Goal: Task Accomplishment & Management: Complete application form

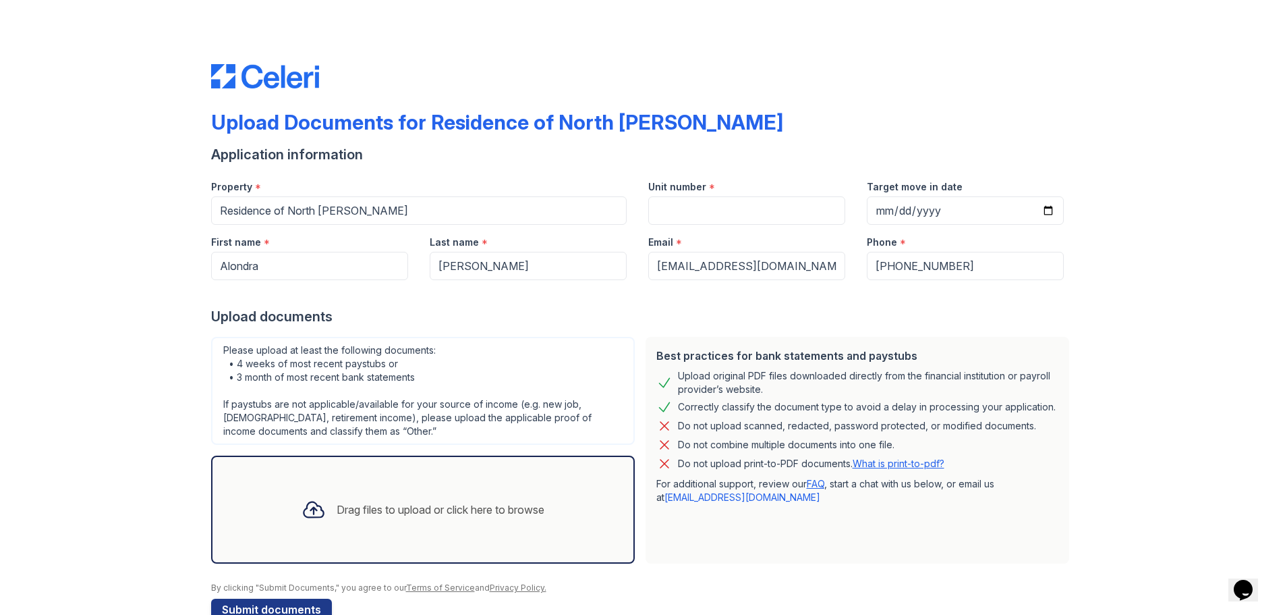
scroll to position [32, 0]
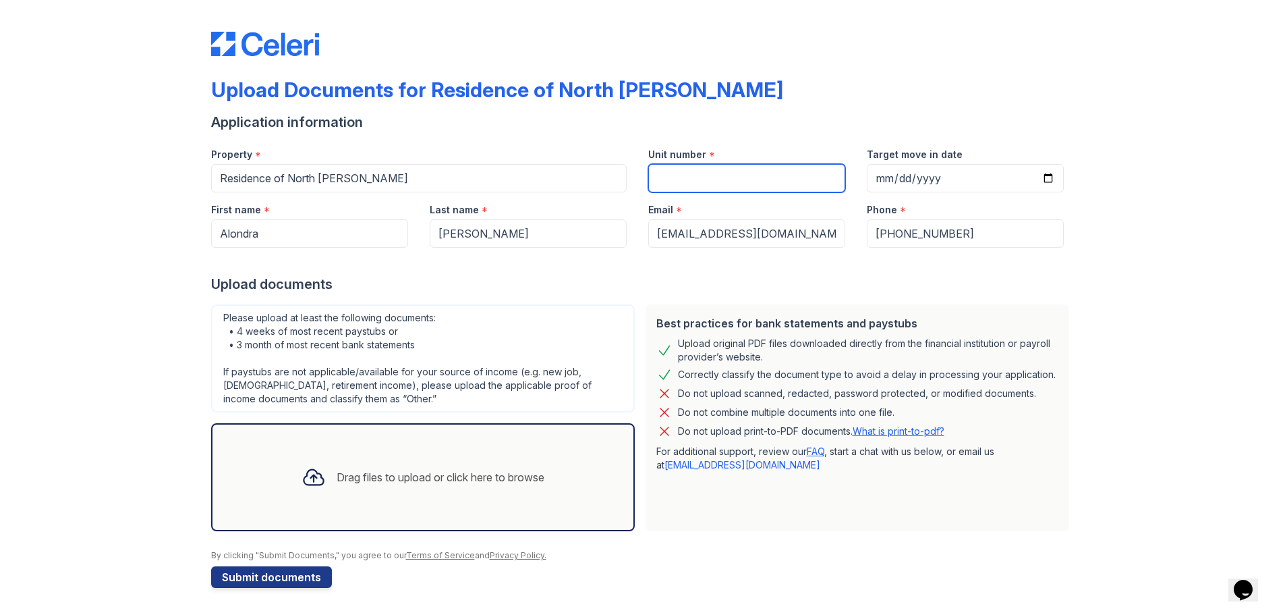
click at [705, 174] on input "Unit number" at bounding box center [746, 178] width 197 height 28
type input "B9"
click at [1141, 219] on div "Upload Documents for Residence of North [PERSON_NAME] Application information P…" at bounding box center [643, 306] width 1242 height 615
click at [359, 471] on div "Drag files to upload or click here to browse" at bounding box center [441, 477] width 208 height 16
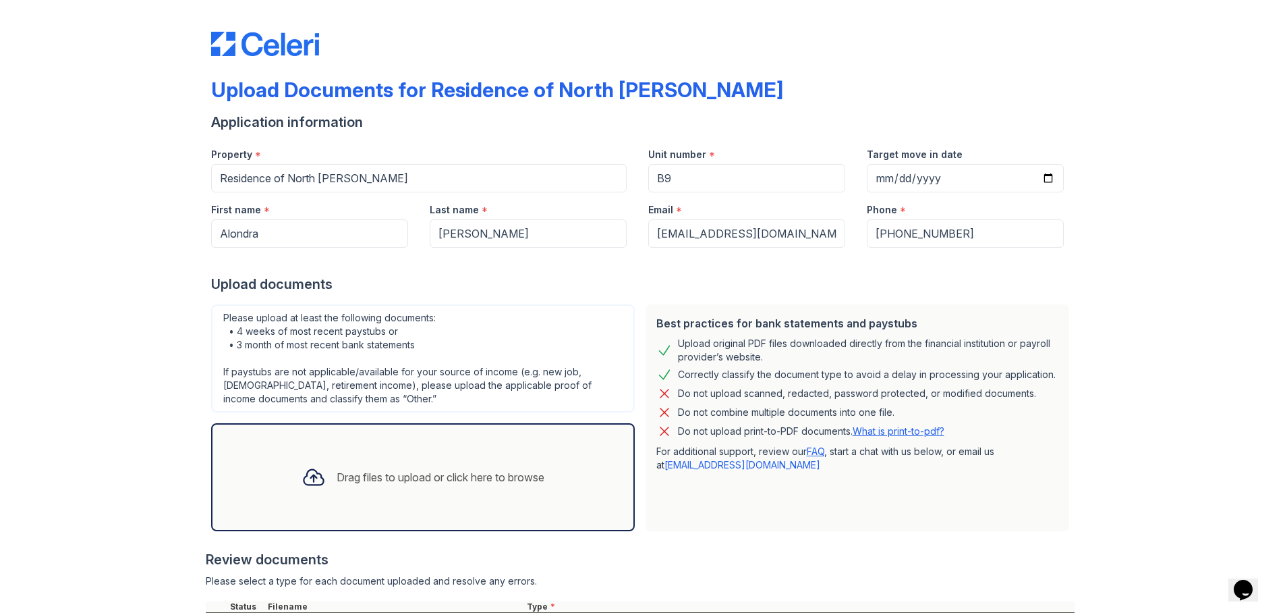
click at [455, 470] on div "Drag files to upload or click here to browse" at bounding box center [441, 477] width 208 height 16
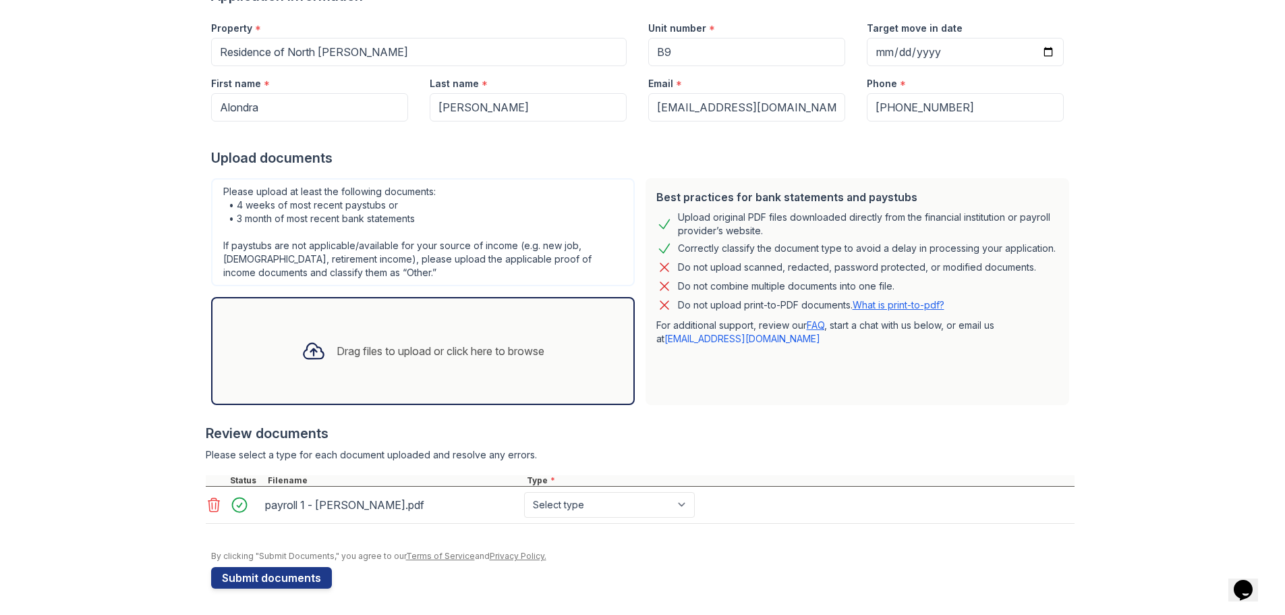
scroll to position [128, 0]
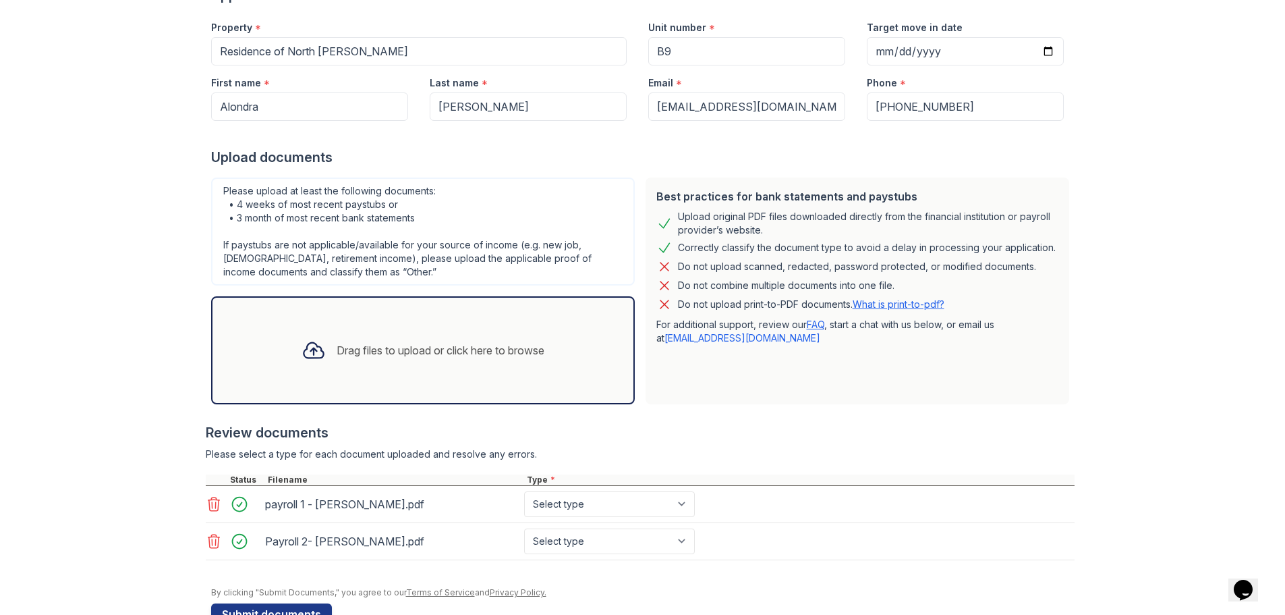
click at [363, 354] on div "Drag files to upload or click here to browse" at bounding box center [441, 350] width 208 height 16
click at [388, 356] on div "Drag files to upload or click here to browse" at bounding box center [441, 350] width 208 height 16
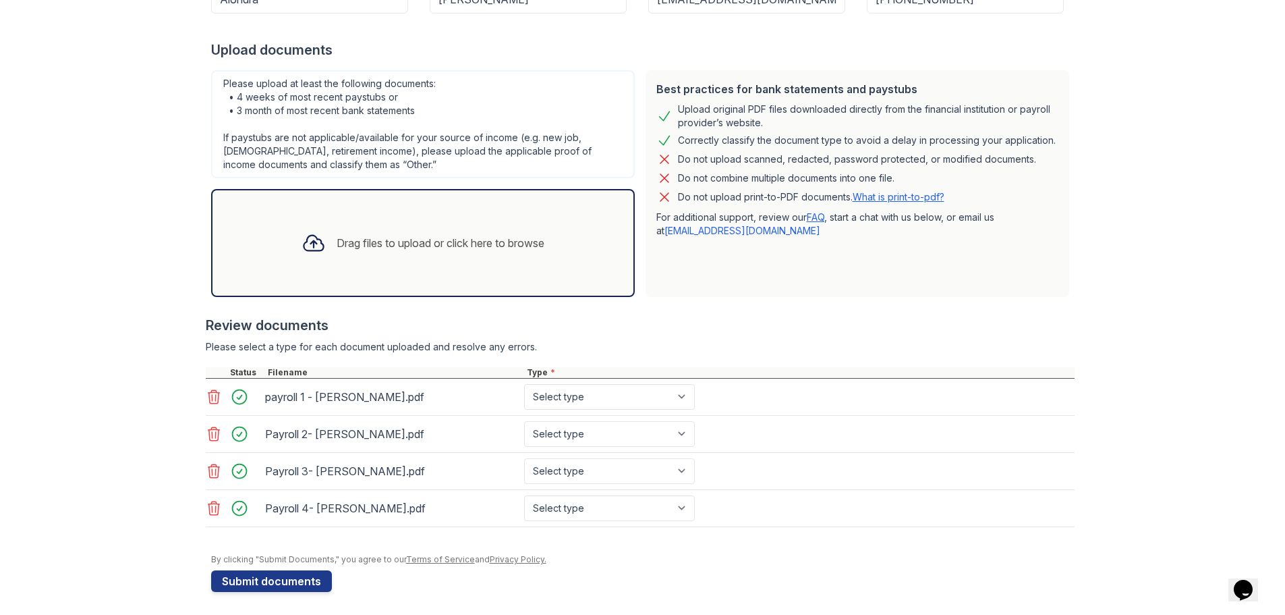
scroll to position [239, 0]
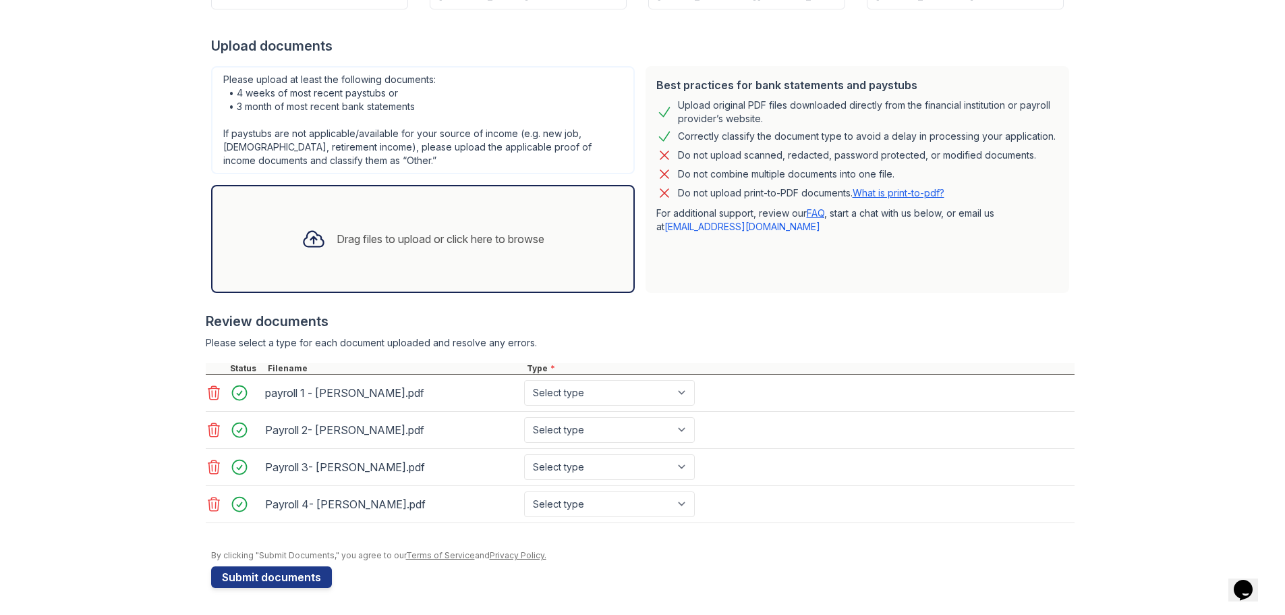
drag, startPoint x: 270, startPoint y: 570, endPoint x: 533, endPoint y: 282, distance: 390.2
click at [533, 282] on form "Application information Property * Residence of [GEOGRAPHIC_DATA][PERSON_NAME] …" at bounding box center [643, 230] width 864 height 713
click at [281, 577] on button "Submit documents" at bounding box center [271, 577] width 121 height 22
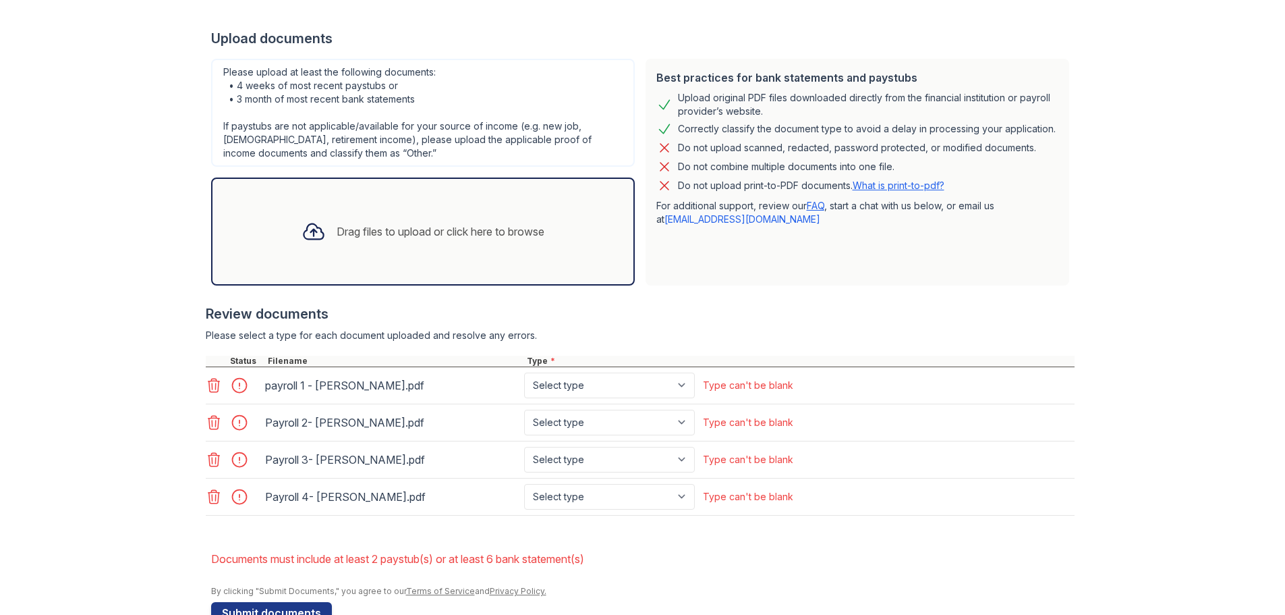
scroll to position [320, 0]
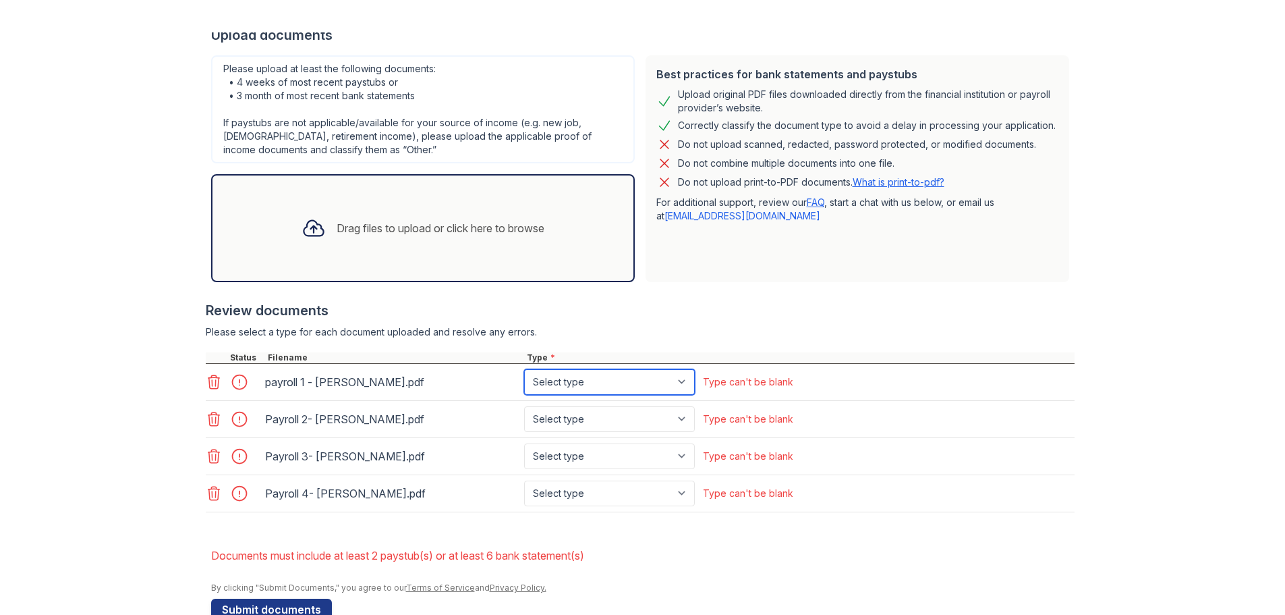
click at [672, 383] on select "Select type Paystub Bank Statement Offer Letter Tax Documents Benefit Award Let…" at bounding box center [609, 382] width 171 height 26
select select "paystub"
click at [524, 369] on select "Select type Paystub Bank Statement Offer Letter Tax Documents Benefit Award Let…" at bounding box center [609, 382] width 171 height 26
click at [594, 414] on select "Select type Paystub Bank Statement Offer Letter Tax Documents Benefit Award Let…" at bounding box center [609, 419] width 171 height 26
select select "paystub"
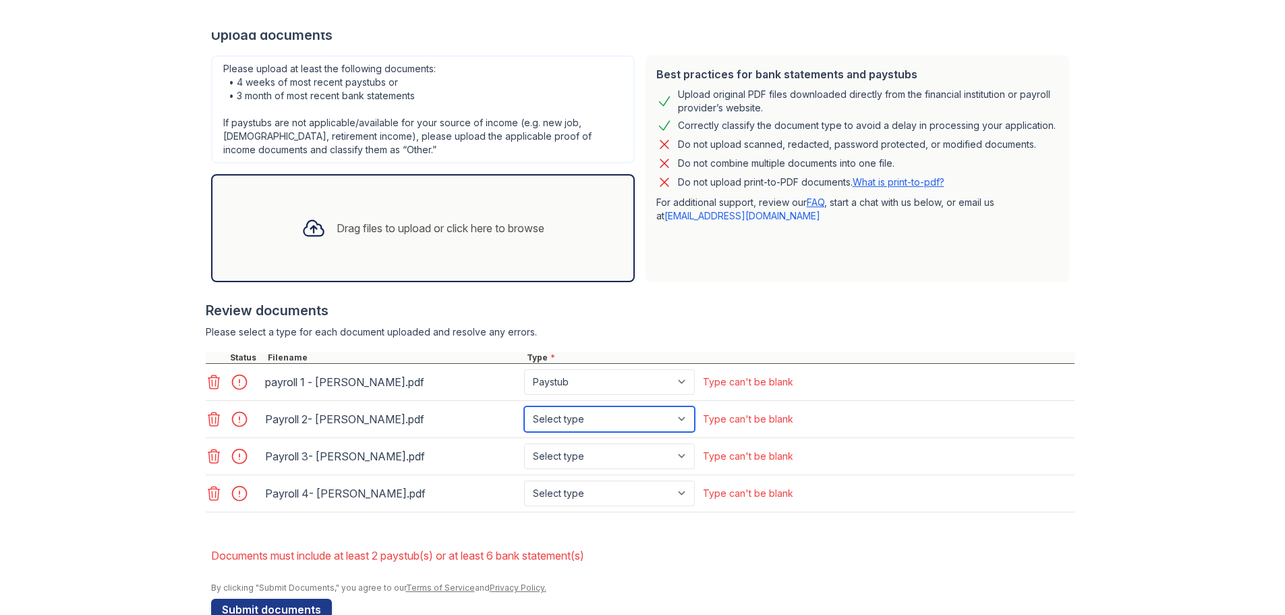
click at [524, 406] on select "Select type Paystub Bank Statement Offer Letter Tax Documents Benefit Award Let…" at bounding box center [609, 419] width 171 height 26
drag, startPoint x: 589, startPoint y: 456, endPoint x: 583, endPoint y: 464, distance: 10.1
click at [589, 456] on select "Select type Paystub Bank Statement Offer Letter Tax Documents Benefit Award Let…" at bounding box center [609, 456] width 171 height 26
select select "paystub"
click at [524, 443] on select "Select type Paystub Bank Statement Offer Letter Tax Documents Benefit Award Let…" at bounding box center [609, 456] width 171 height 26
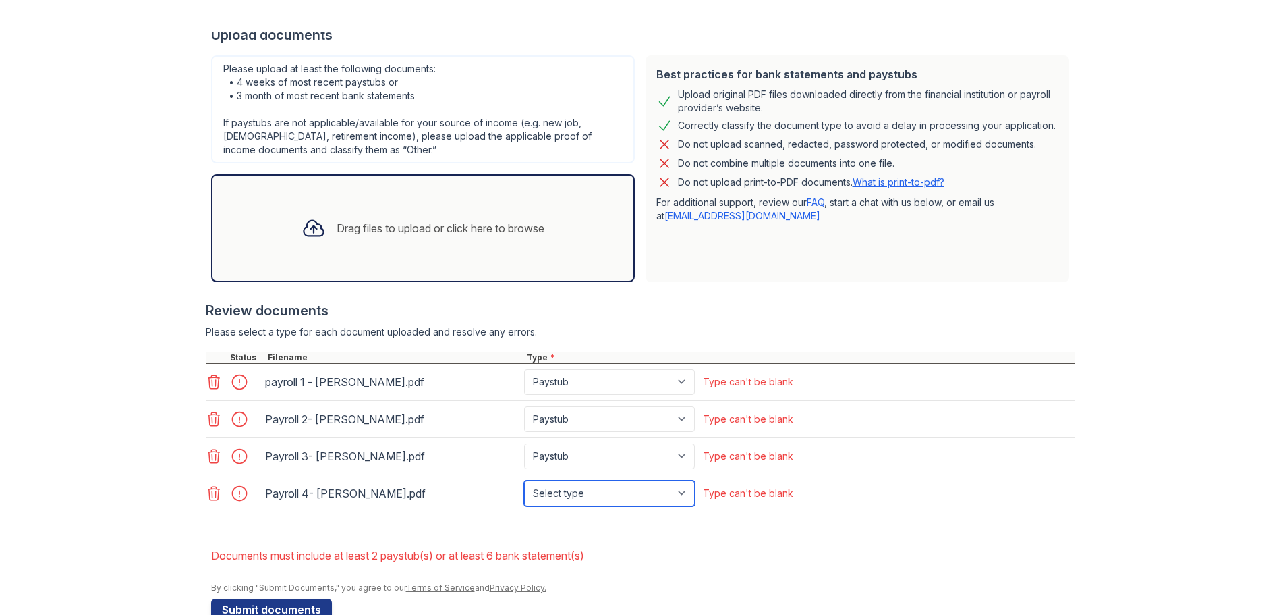
click at [594, 492] on select "Select type Paystub Bank Statement Offer Letter Tax Documents Benefit Award Let…" at bounding box center [609, 493] width 171 height 26
select select "paystub"
click at [524, 480] on select "Select type Paystub Bank Statement Offer Letter Tax Documents Benefit Award Let…" at bounding box center [609, 493] width 171 height 26
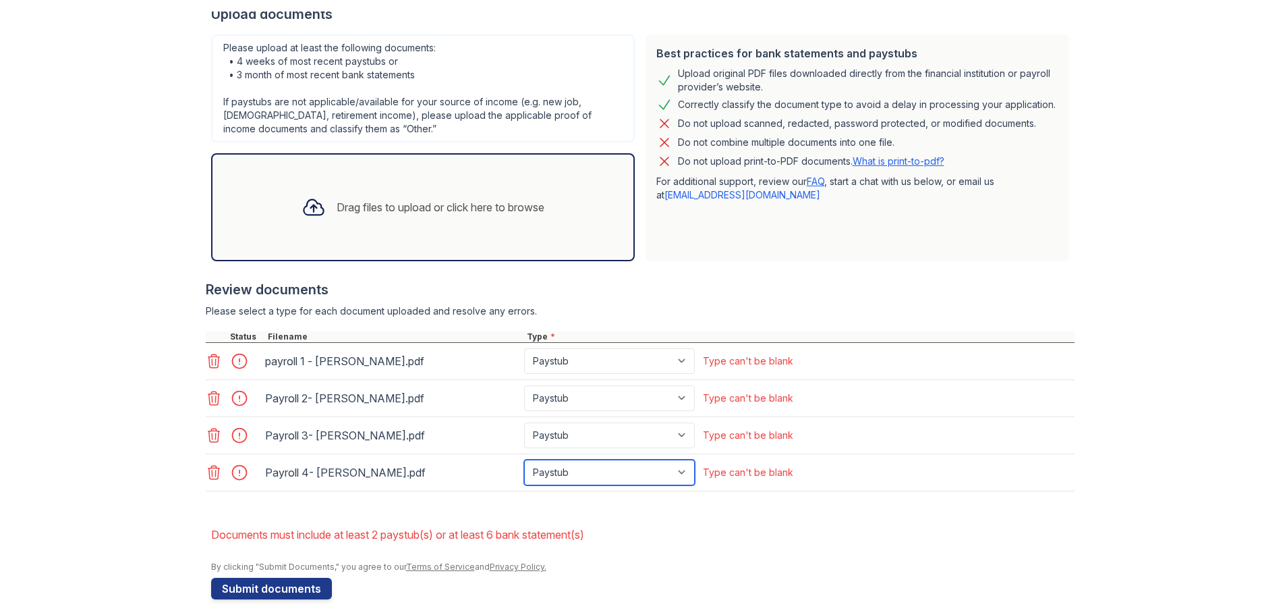
scroll to position [32, 0]
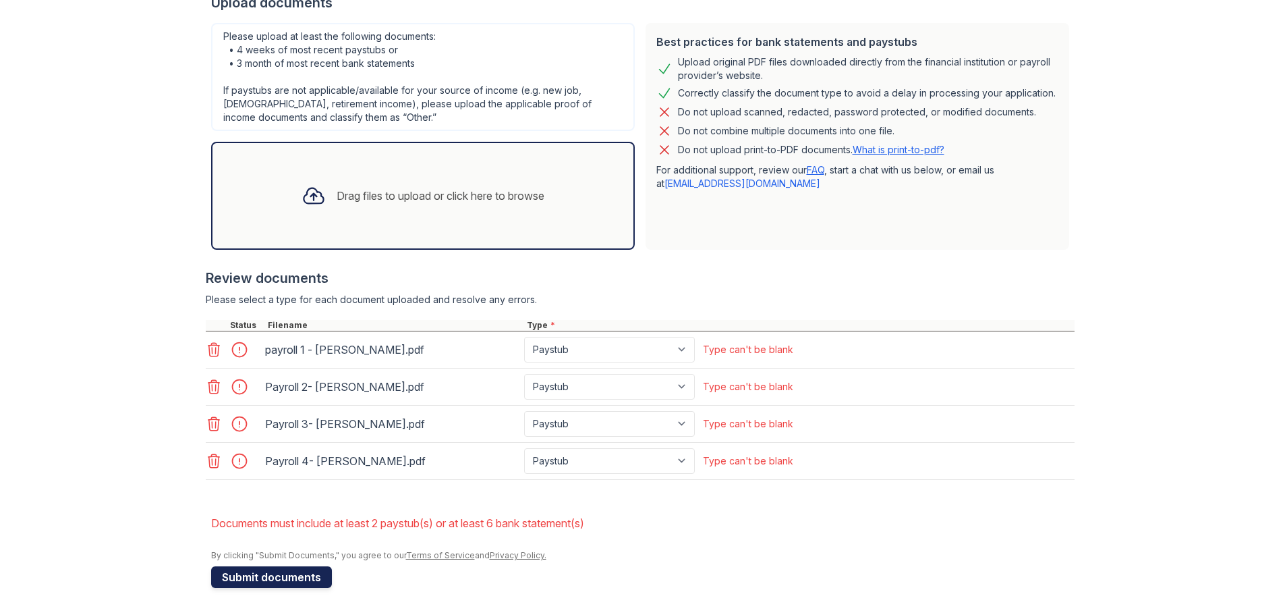
click at [283, 582] on button "Submit documents" at bounding box center [271, 577] width 121 height 22
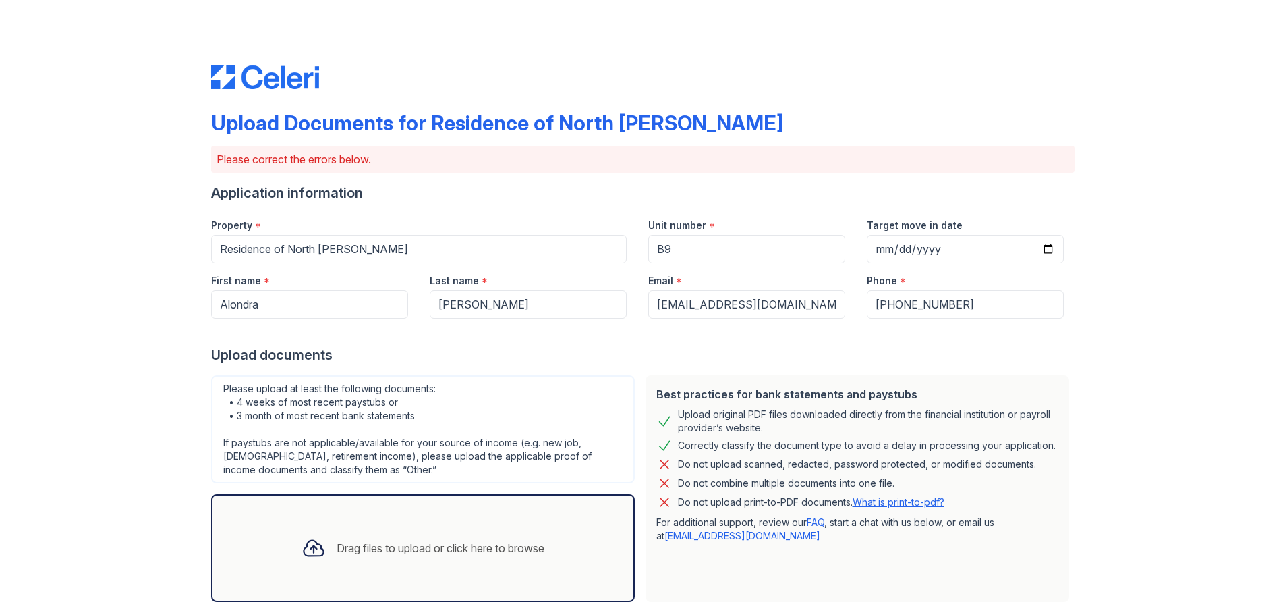
scroll to position [304, 0]
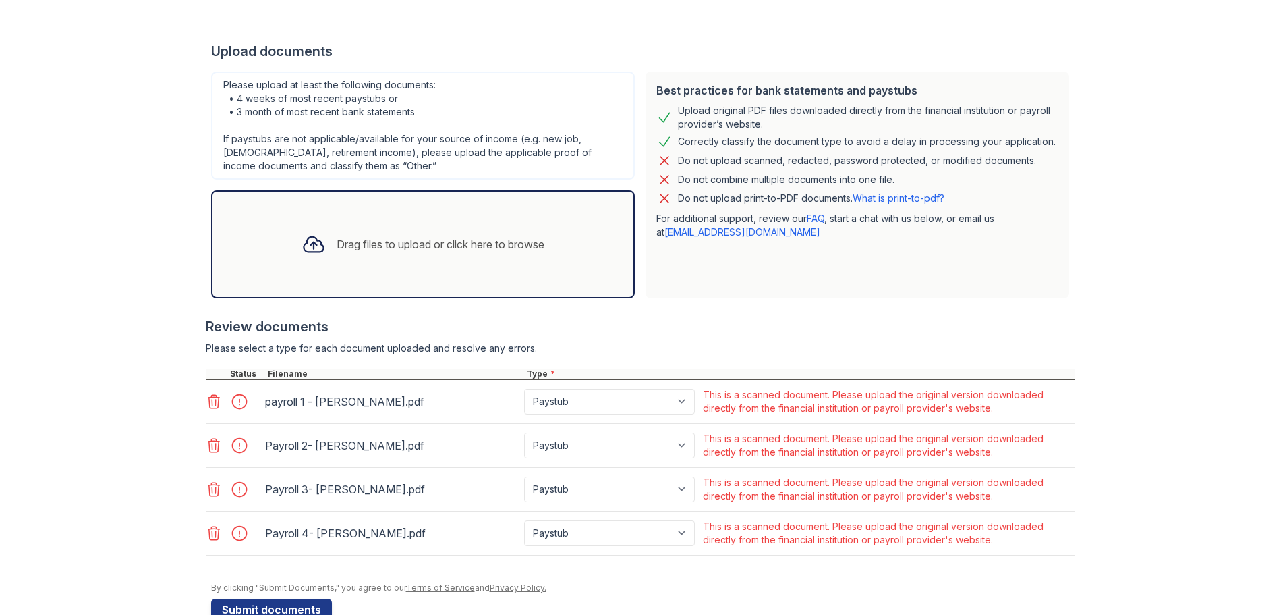
click at [800, 408] on div "This is a scanned document. Please upload the original version downloaded direc…" at bounding box center [887, 401] width 369 height 27
click at [622, 398] on select "Paystub Bank Statement Offer Letter Tax Documents Benefit Award Letter Investme…" at bounding box center [609, 402] width 171 height 26
click at [844, 339] on div "Review documents Please select a type for each document uploaded and resolve an…" at bounding box center [640, 436] width 869 height 265
click at [611, 407] on select "Paystub Bank Statement Offer Letter Tax Documents Benefit Award Letter Investme…" at bounding box center [609, 402] width 171 height 26
click at [610, 407] on select "Paystub Bank Statement Offer Letter Tax Documents Benefit Award Letter Investme…" at bounding box center [609, 402] width 171 height 26
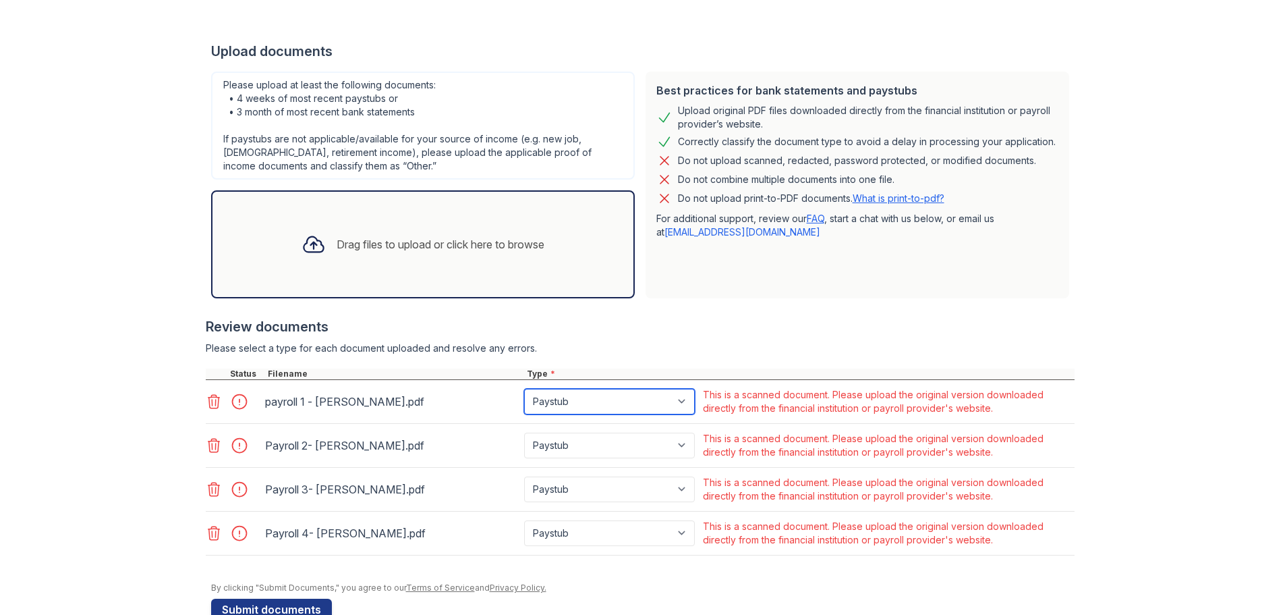
click at [643, 395] on select "Paystub Bank Statement Offer Letter Tax Documents Benefit Award Letter Investme…" at bounding box center [609, 402] width 171 height 26
select select "other"
click at [524, 389] on select "Paystub Bank Statement Offer Letter Tax Documents Benefit Award Letter Investme…" at bounding box center [609, 402] width 171 height 26
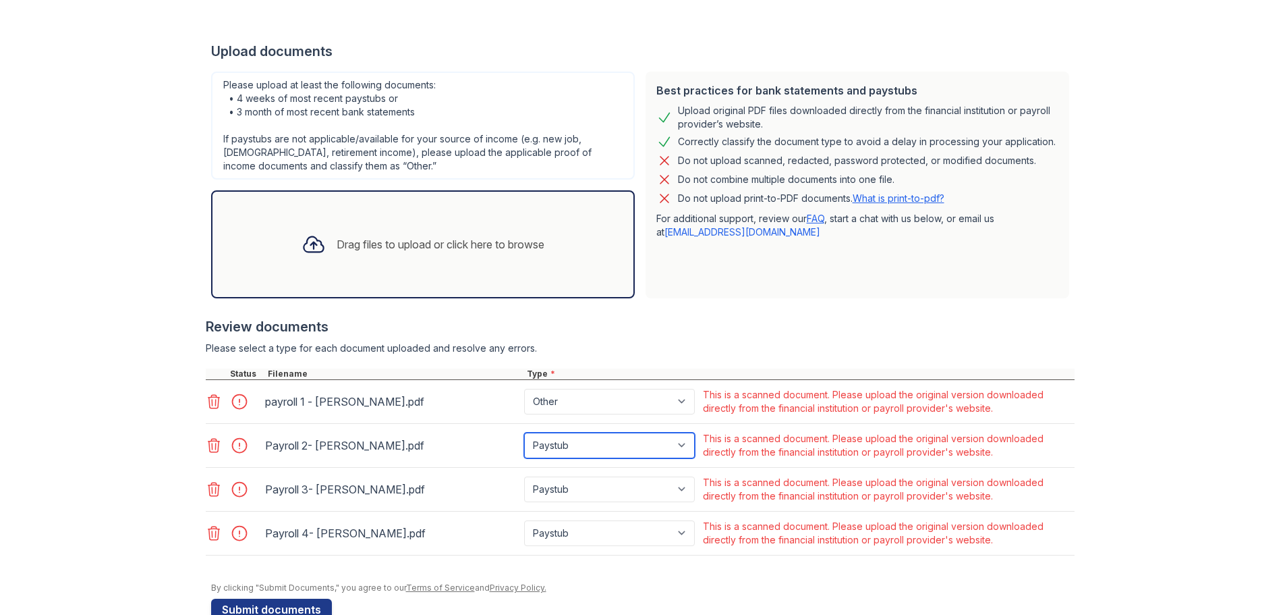
click at [601, 444] on select "Paystub Bank Statement Offer Letter Tax Documents Benefit Award Letter Investme…" at bounding box center [609, 446] width 171 height 26
select select "other"
click at [524, 433] on select "Paystub Bank Statement Offer Letter Tax Documents Benefit Award Letter Investme…" at bounding box center [609, 446] width 171 height 26
drag, startPoint x: 614, startPoint y: 490, endPoint x: 605, endPoint y: 507, distance: 19.9
click at [614, 490] on select "Paystub Bank Statement Offer Letter Tax Documents Benefit Award Letter Investme…" at bounding box center [609, 489] width 171 height 26
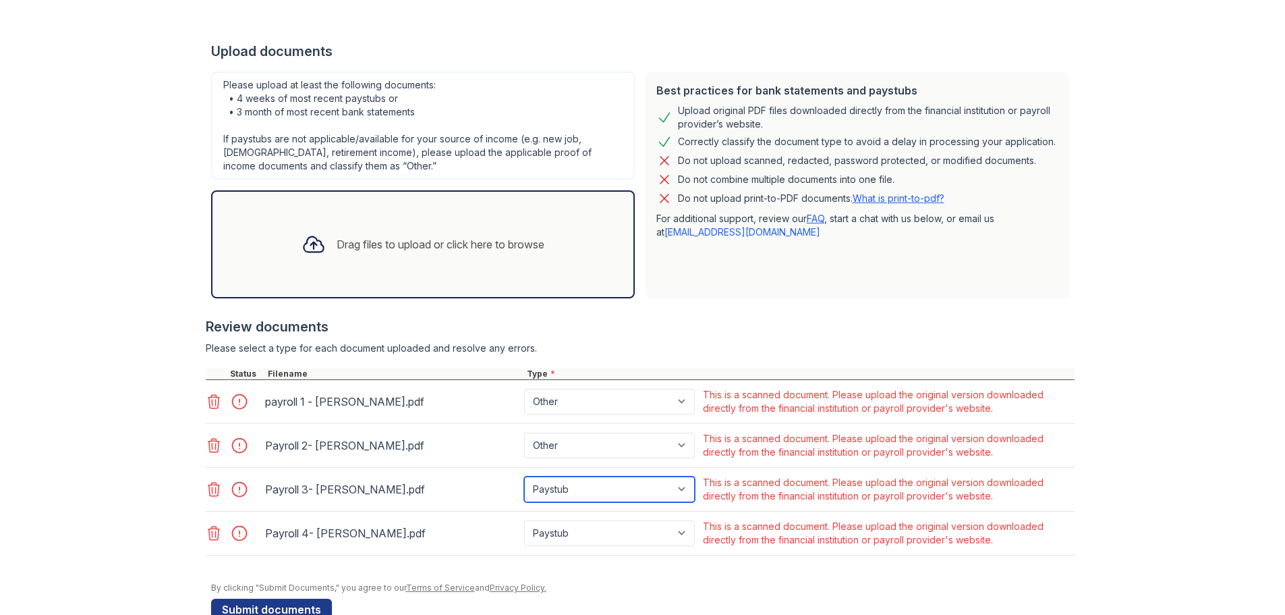
select select "other"
click at [524, 476] on select "Paystub Bank Statement Offer Letter Tax Documents Benefit Award Letter Investme…" at bounding box center [609, 489] width 171 height 26
drag, startPoint x: 600, startPoint y: 531, endPoint x: 592, endPoint y: 536, distance: 9.7
click at [600, 531] on select "Paystub Bank Statement Offer Letter Tax Documents Benefit Award Letter Investme…" at bounding box center [609, 533] width 171 height 26
select select "other"
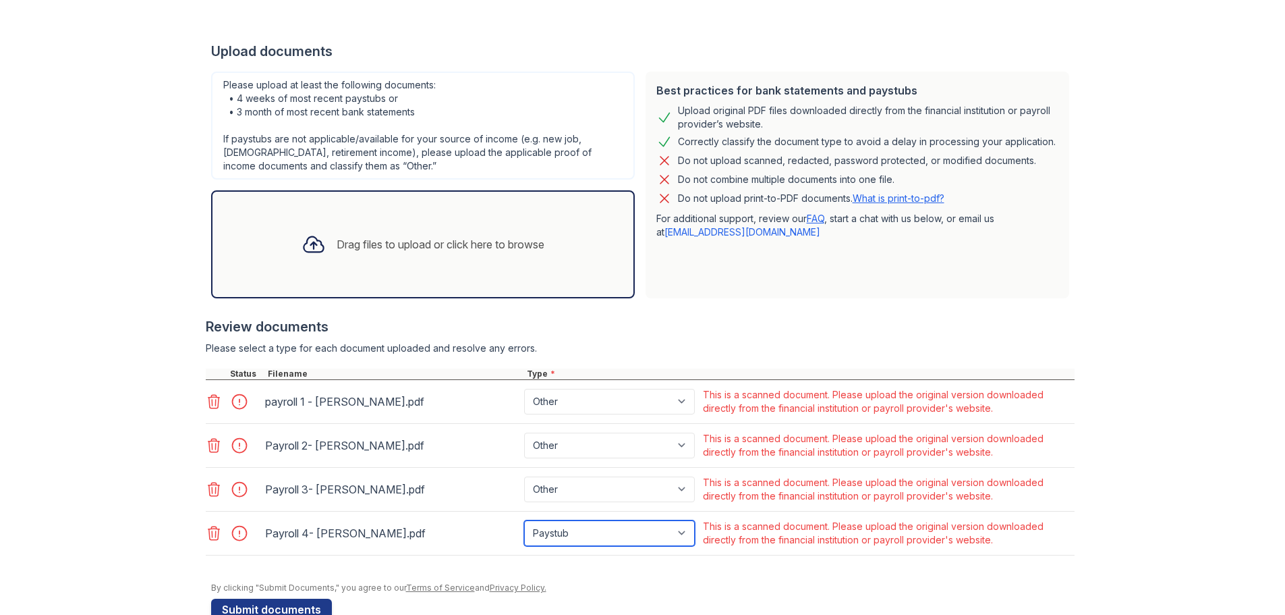
click at [524, 520] on select "Paystub Bank Statement Offer Letter Tax Documents Benefit Award Letter Investme…" at bounding box center [609, 533] width 171 height 26
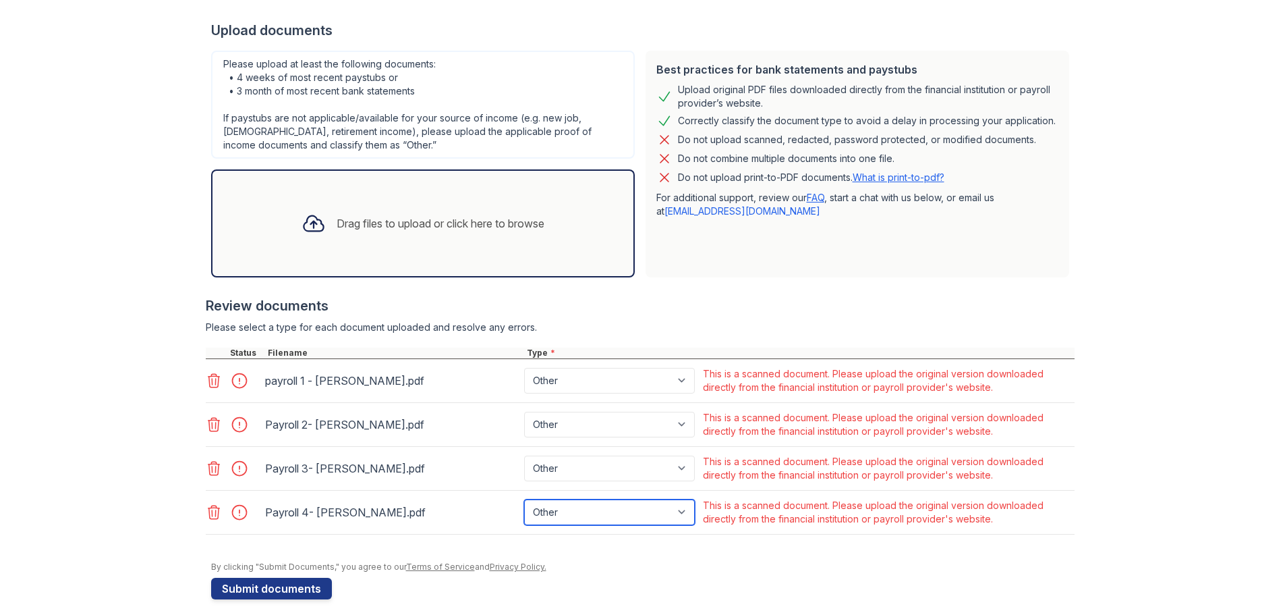
scroll to position [32, 0]
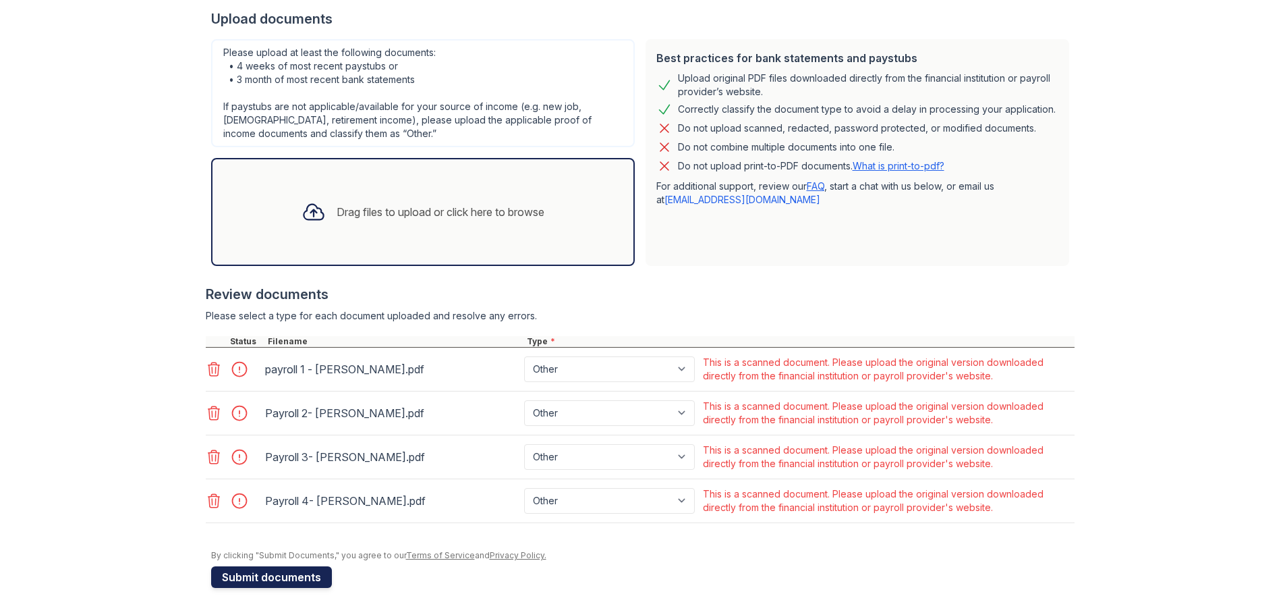
click at [273, 578] on button "Submit documents" at bounding box center [271, 577] width 121 height 22
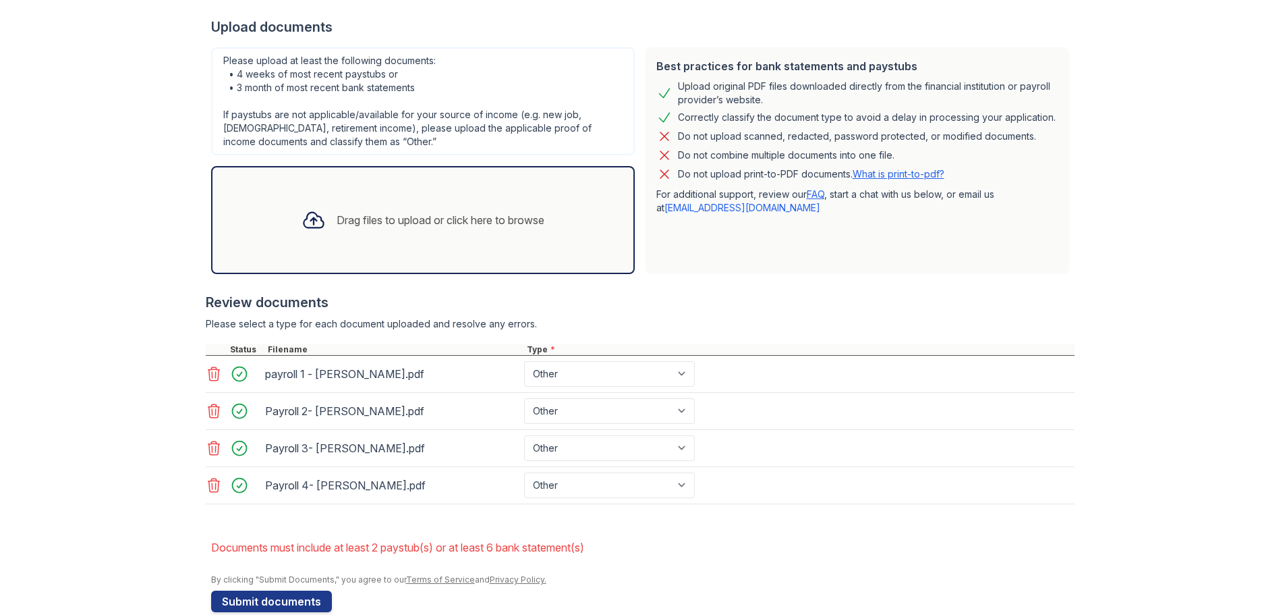
scroll to position [320, 0]
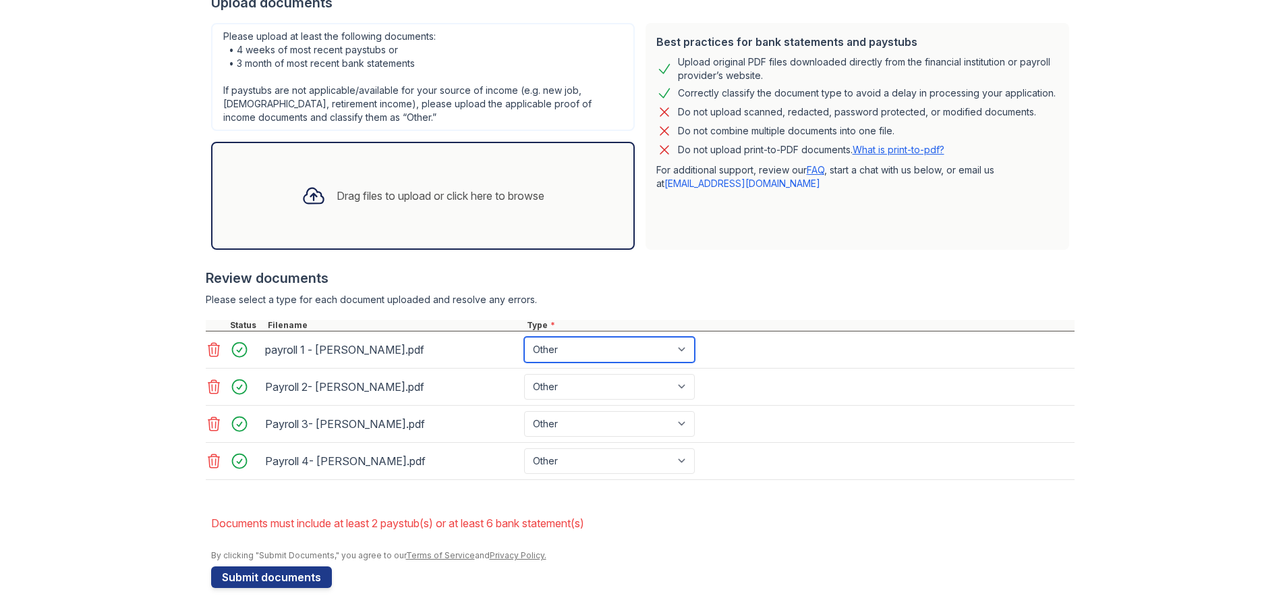
click at [575, 347] on select "Paystub Bank Statement Offer Letter Tax Documents Benefit Award Letter Investme…" at bounding box center [609, 350] width 171 height 26
select select "paystub"
click at [524, 337] on select "Paystub Bank Statement Offer Letter Tax Documents Benefit Award Letter Investme…" at bounding box center [609, 350] width 171 height 26
click at [630, 377] on select "Paystub Bank Statement Offer Letter Tax Documents Benefit Award Letter Investme…" at bounding box center [609, 387] width 171 height 26
select select "paystub"
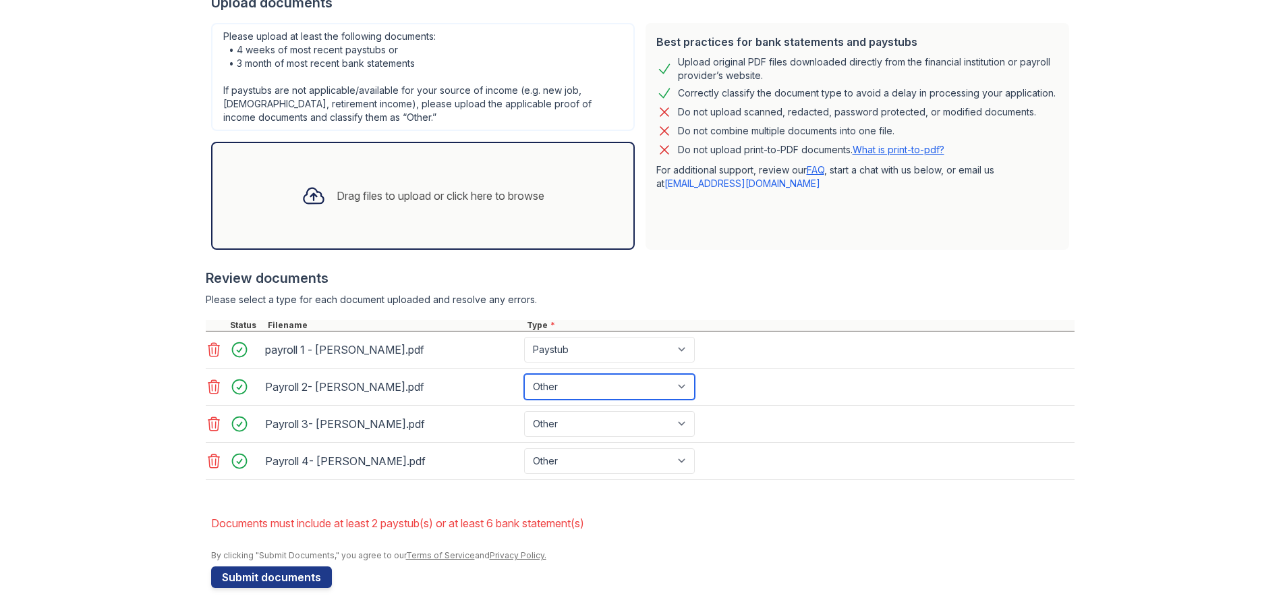
click at [524, 374] on select "Paystub Bank Statement Offer Letter Tax Documents Benefit Award Letter Investme…" at bounding box center [609, 387] width 171 height 26
click at [628, 421] on select "Paystub Bank Statement Offer Letter Tax Documents Benefit Award Letter Investme…" at bounding box center [609, 424] width 171 height 26
select select "paystub"
click at [524, 411] on select "Paystub Bank Statement Offer Letter Tax Documents Benefit Award Letter Investme…" at bounding box center [609, 424] width 171 height 26
click at [592, 457] on select "Paystub Bank Statement Offer Letter Tax Documents Benefit Award Letter Investme…" at bounding box center [609, 461] width 171 height 26
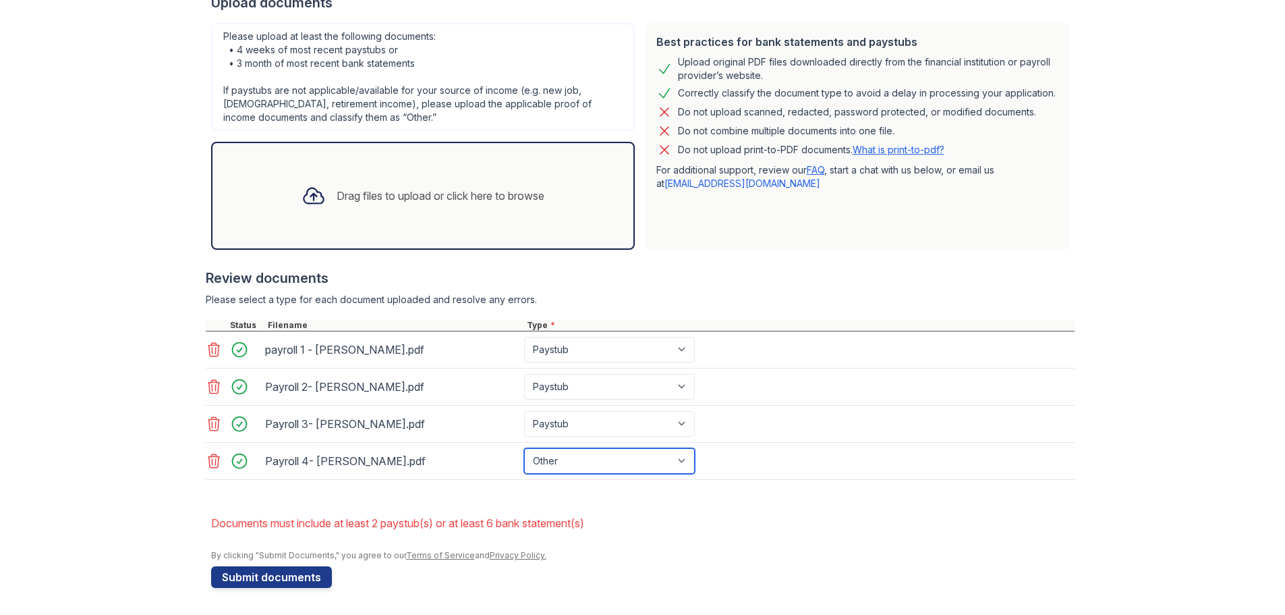
select select "paystub"
click at [524, 448] on select "Paystub Bank Statement Offer Letter Tax Documents Benefit Award Letter Investme…" at bounding box center [609, 461] width 171 height 26
click at [277, 578] on button "Submit documents" at bounding box center [271, 577] width 121 height 22
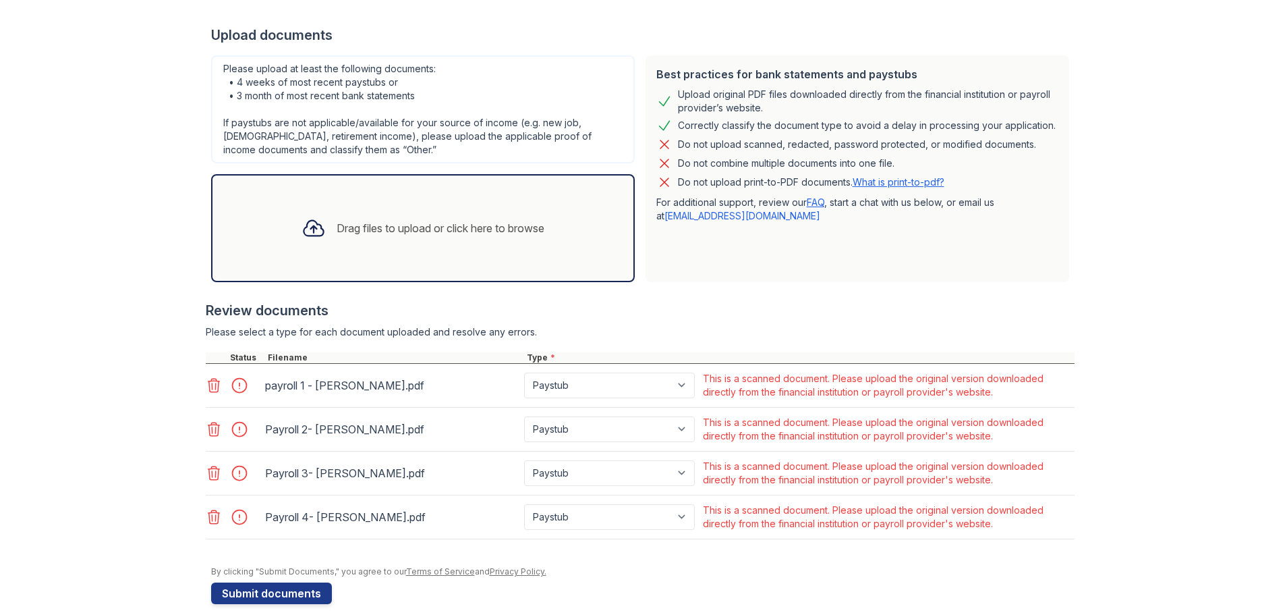
scroll to position [32, 0]
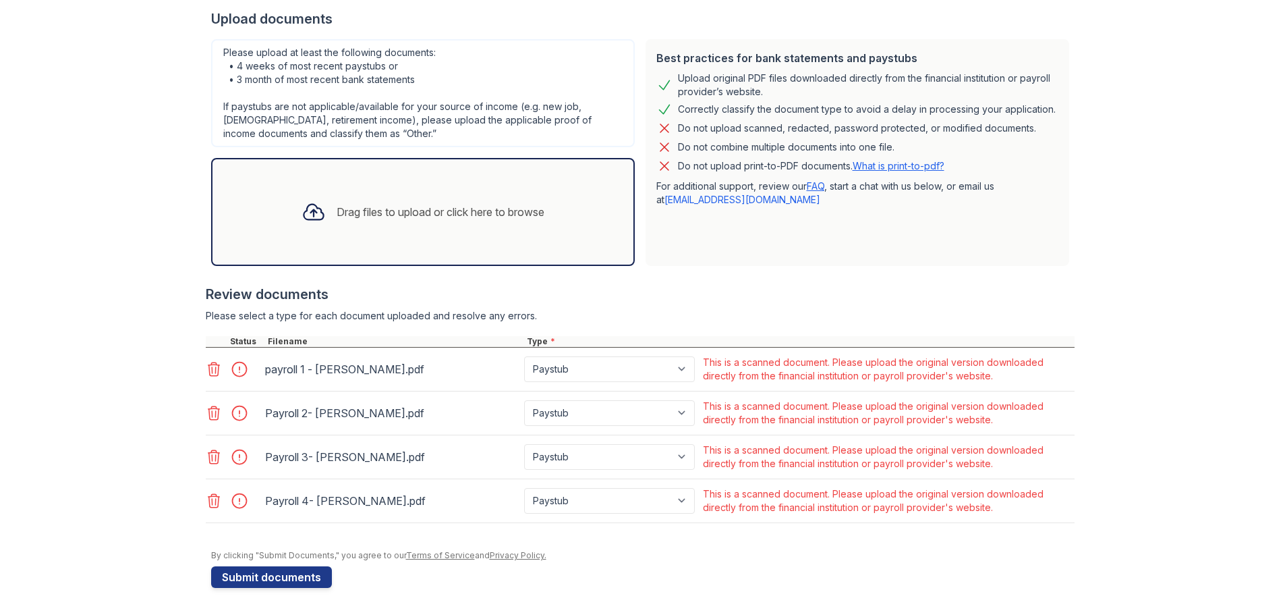
click at [394, 226] on div "Drag files to upload or click here to browse" at bounding box center [423, 212] width 264 height 46
click at [628, 505] on select "Paystub Bank Statement Offer Letter Tax Documents Benefit Award Letter Investme…" at bounding box center [609, 501] width 171 height 26
click at [264, 572] on button "Submit documents" at bounding box center [271, 577] width 121 height 22
click at [552, 359] on select "Paystub Bank Statement Offer Letter Tax Documents Benefit Award Letter Investme…" at bounding box center [609, 369] width 171 height 26
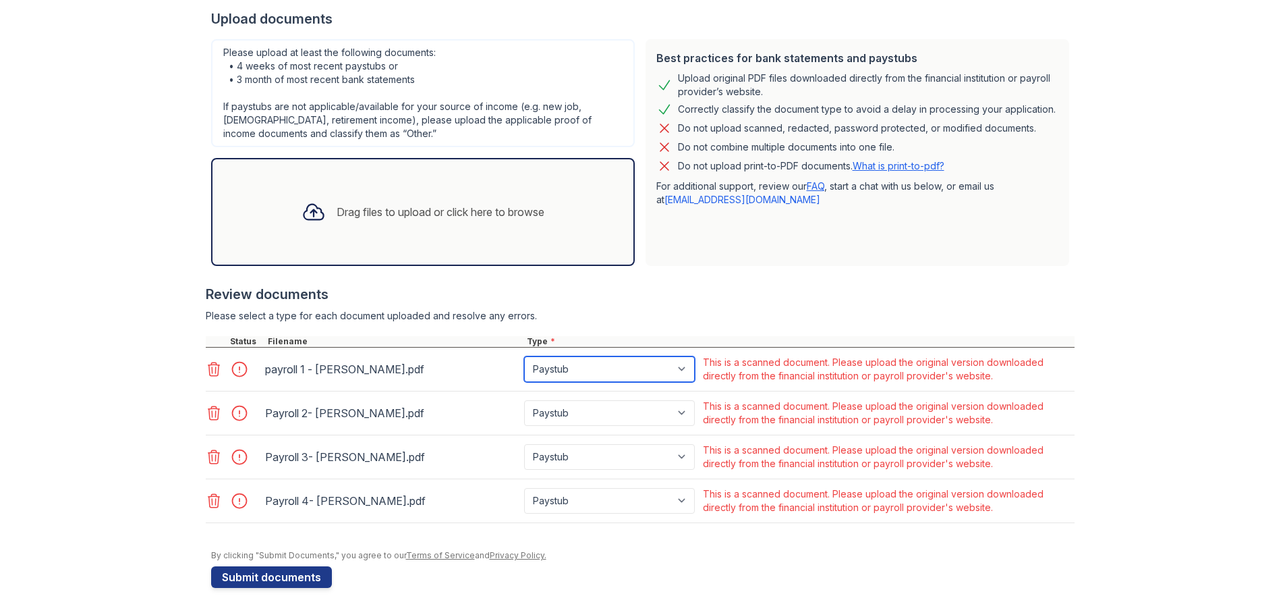
select select "bank_statement"
click at [524, 356] on select "Paystub Bank Statement Offer Letter Tax Documents Benefit Award Letter Investme…" at bounding box center [609, 369] width 171 height 26
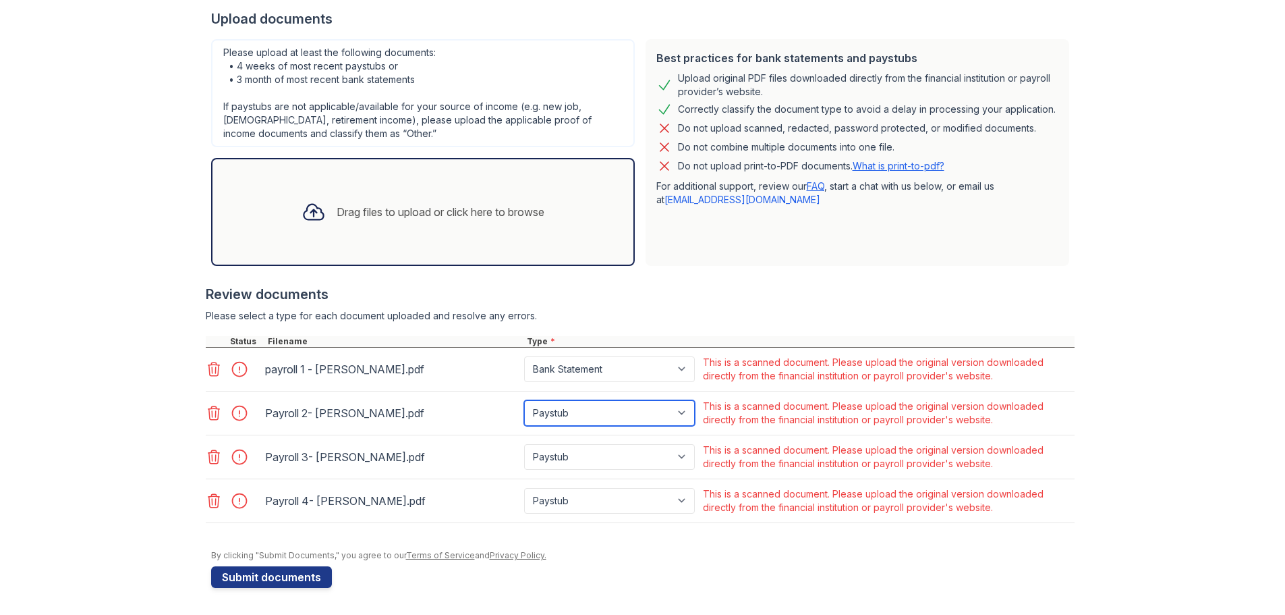
click at [583, 408] on select "Paystub Bank Statement Offer Letter Tax Documents Benefit Award Letter Investme…" at bounding box center [609, 413] width 171 height 26
select select "bank_statement"
click at [524, 400] on select "Paystub Bank Statement Offer Letter Tax Documents Benefit Award Letter Investme…" at bounding box center [609, 413] width 171 height 26
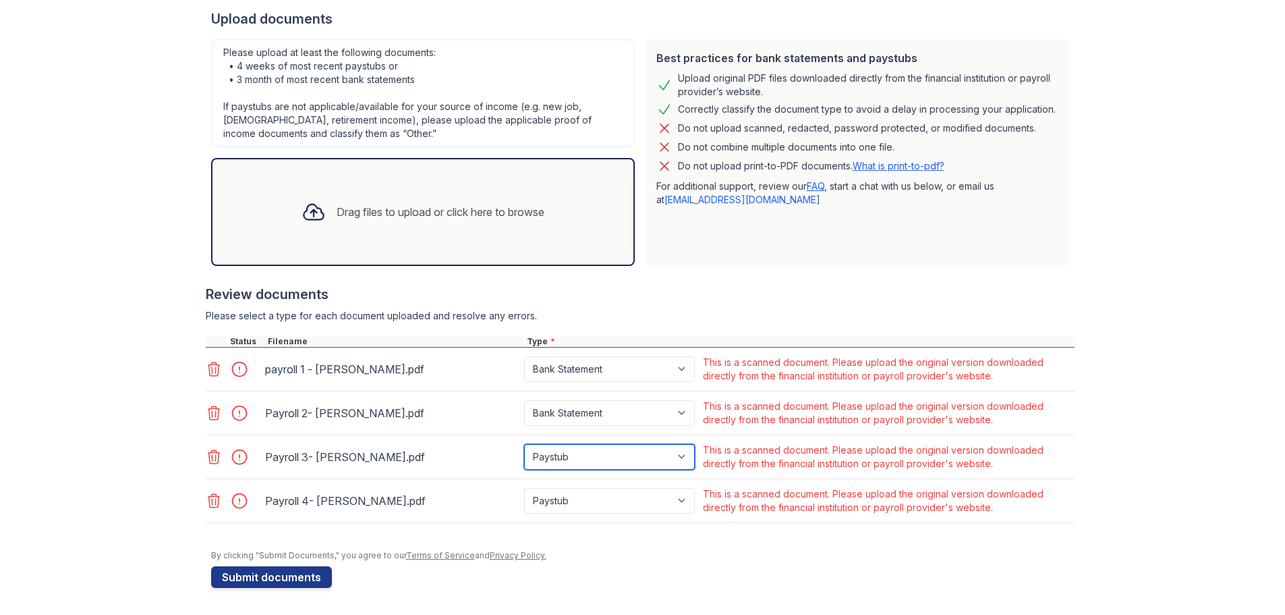
click at [586, 455] on select "Paystub Bank Statement Offer Letter Tax Documents Benefit Award Letter Investme…" at bounding box center [609, 457] width 171 height 26
select select "bank_statement"
click at [524, 444] on select "Paystub Bank Statement Offer Letter Tax Documents Benefit Award Letter Investme…" at bounding box center [609, 457] width 171 height 26
click at [576, 494] on select "Paystub Bank Statement Offer Letter Tax Documents Benefit Award Letter Investme…" at bounding box center [609, 501] width 171 height 26
click at [610, 494] on select "Paystub Bank Statement Offer Letter Tax Documents Benefit Award Letter Investme…" at bounding box center [609, 501] width 171 height 26
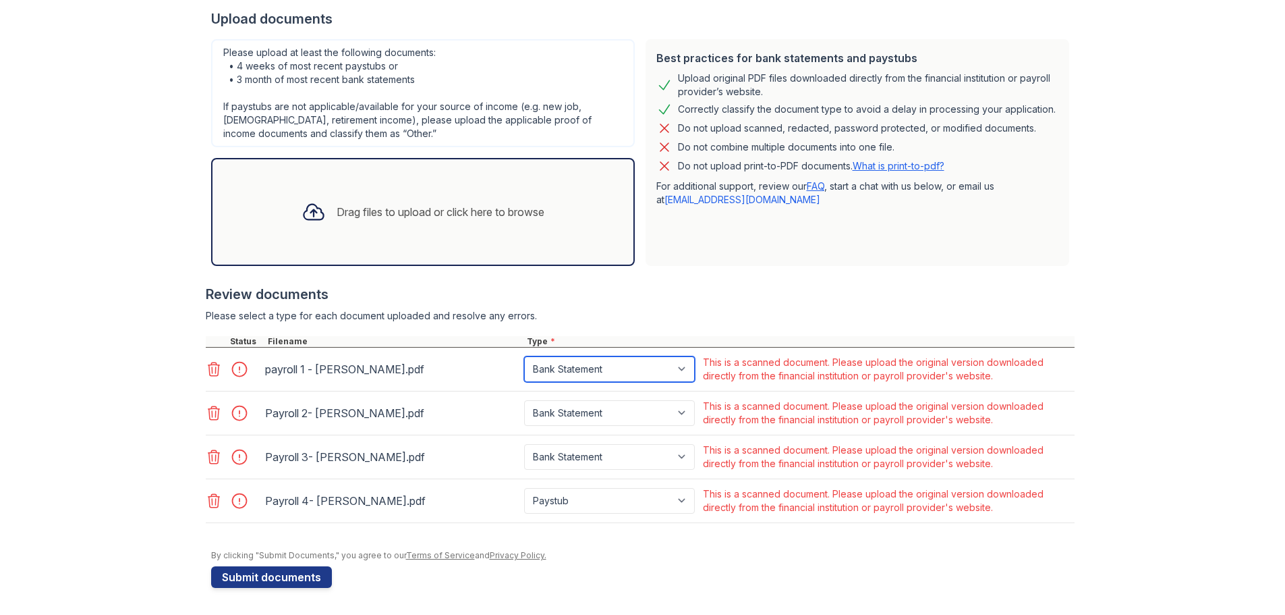
click at [623, 367] on select "Paystub Bank Statement Offer Letter Tax Documents Benefit Award Letter Investme…" at bounding box center [609, 369] width 171 height 26
select select "paystub"
click at [524, 356] on select "Paystub Bank Statement Offer Letter Tax Documents Benefit Award Letter Investme…" at bounding box center [609, 369] width 171 height 26
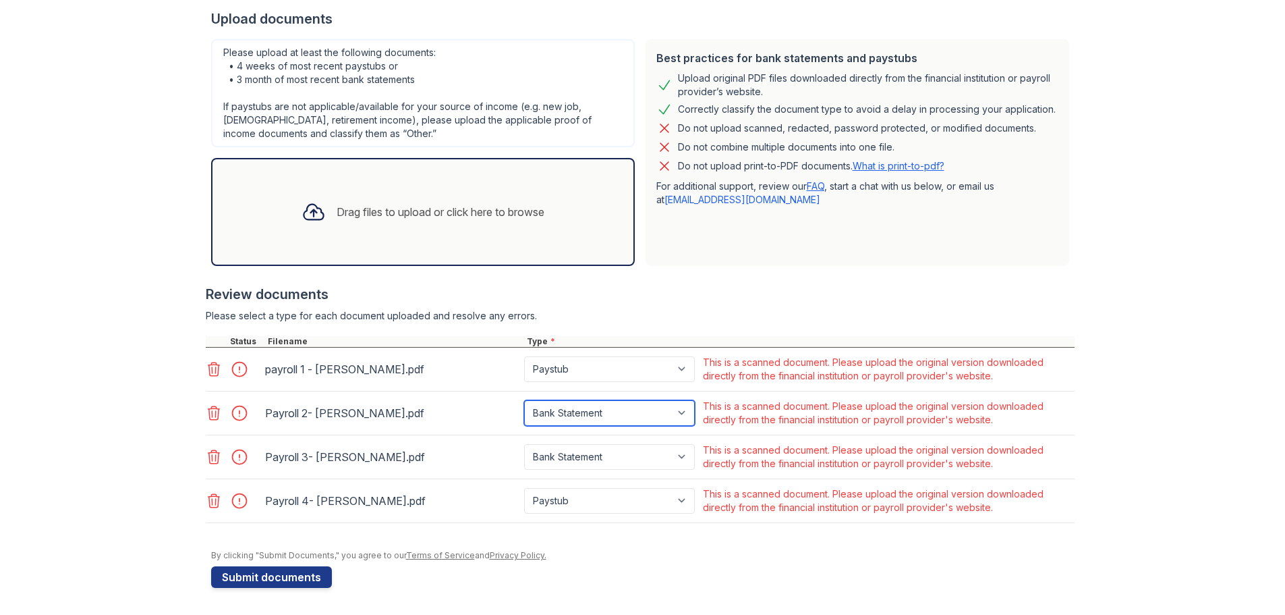
click at [595, 412] on select "Paystub Bank Statement Offer Letter Tax Documents Benefit Award Letter Investme…" at bounding box center [609, 413] width 171 height 26
select select "paystub"
click at [524, 400] on select "Paystub Bank Statement Offer Letter Tax Documents Benefit Award Letter Investme…" at bounding box center [609, 413] width 171 height 26
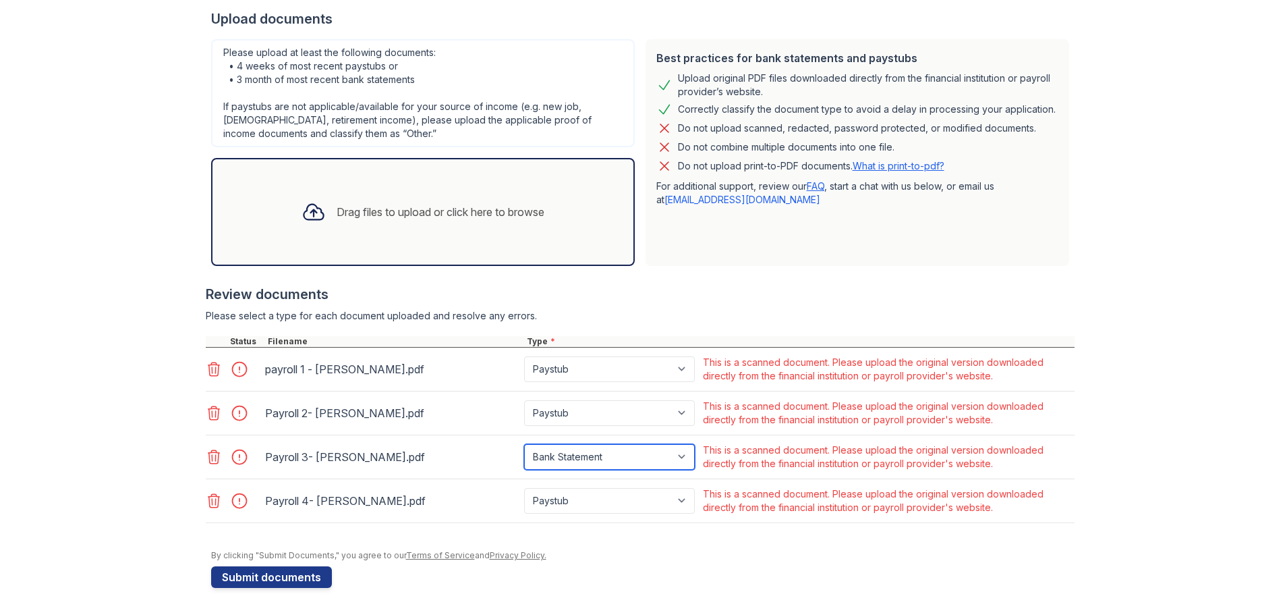
click at [581, 457] on select "Paystub Bank Statement Offer Letter Tax Documents Benefit Award Letter Investme…" at bounding box center [609, 457] width 171 height 26
select select "paystub"
click at [524, 444] on select "Paystub Bank Statement Offer Letter Tax Documents Benefit Award Letter Investme…" at bounding box center [609, 457] width 171 height 26
click at [595, 501] on select "Paystub Bank Statement Offer Letter Tax Documents Benefit Award Letter Investme…" at bounding box center [609, 501] width 171 height 26
select select "other"
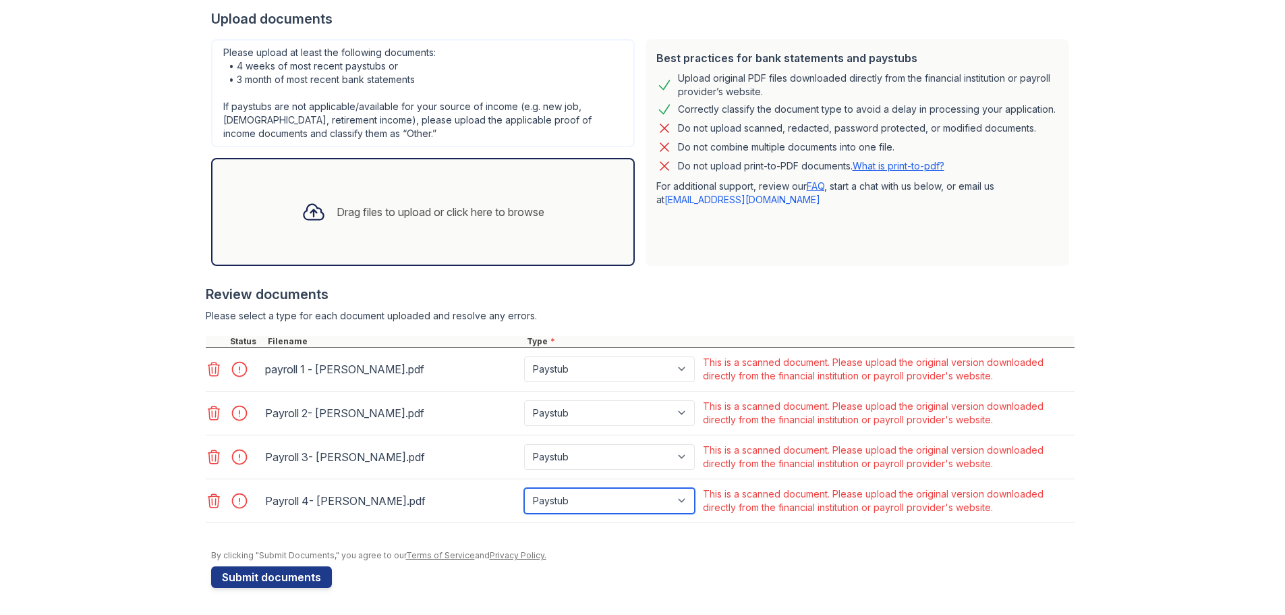
click at [524, 488] on select "Paystub Bank Statement Offer Letter Tax Documents Benefit Award Letter Investme…" at bounding box center [609, 501] width 171 height 26
click at [587, 451] on select "Paystub Bank Statement Offer Letter Tax Documents Benefit Award Letter Investme…" at bounding box center [609, 457] width 171 height 26
select select "other"
click at [524, 444] on select "Paystub Bank Statement Offer Letter Tax Documents Benefit Award Letter Investme…" at bounding box center [609, 457] width 171 height 26
click at [256, 579] on button "Submit documents" at bounding box center [271, 577] width 121 height 22
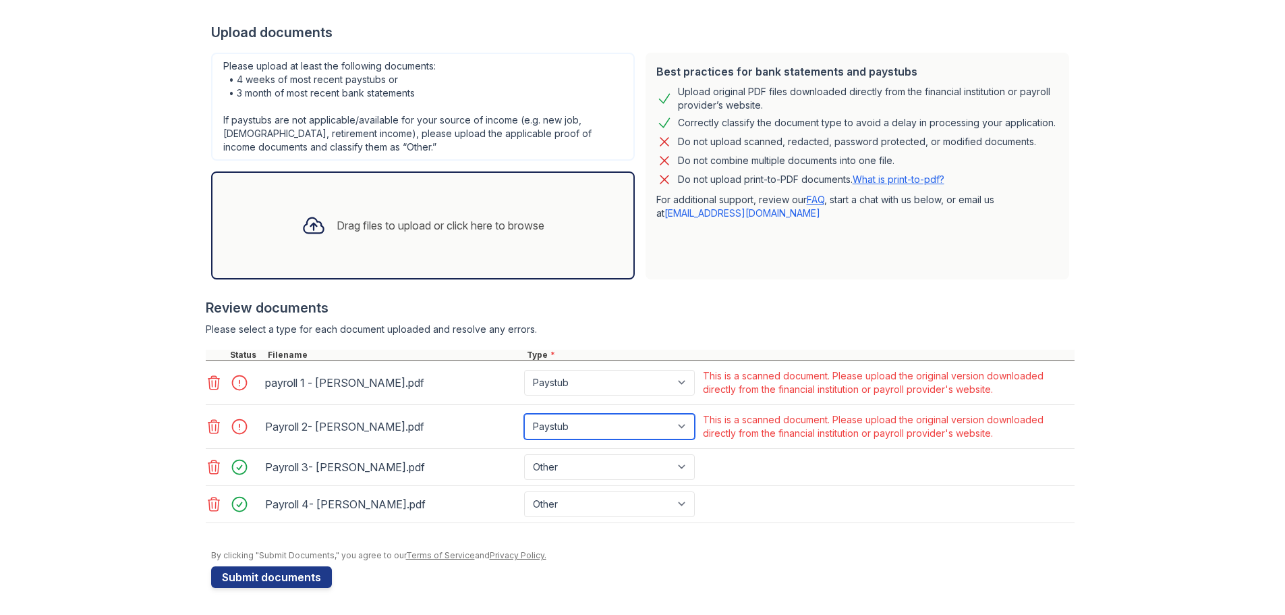
click at [612, 428] on select "Paystub Bank Statement Offer Letter Tax Documents Benefit Award Letter Investme…" at bounding box center [609, 427] width 171 height 26
select select "other"
click at [524, 414] on select "Paystub Bank Statement Offer Letter Tax Documents Benefit Award Letter Investme…" at bounding box center [609, 427] width 171 height 26
drag, startPoint x: 646, startPoint y: 386, endPoint x: 643, endPoint y: 394, distance: 8.5
click at [646, 386] on select "Paystub Bank Statement Offer Letter Tax Documents Benefit Award Letter Investme…" at bounding box center [609, 383] width 171 height 26
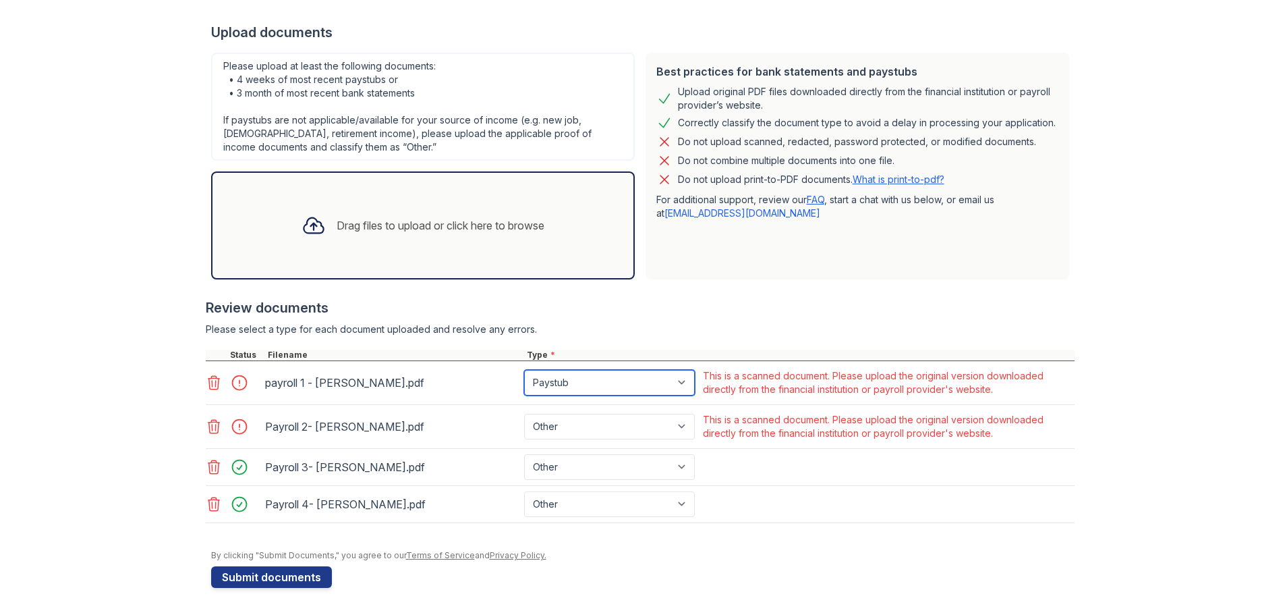
select select "other"
click at [524, 370] on select "Paystub Bank Statement Offer Letter Tax Documents Benefit Award Letter Investme…" at bounding box center [609, 383] width 171 height 26
click at [264, 580] on button "Submit documents" at bounding box center [271, 577] width 121 height 22
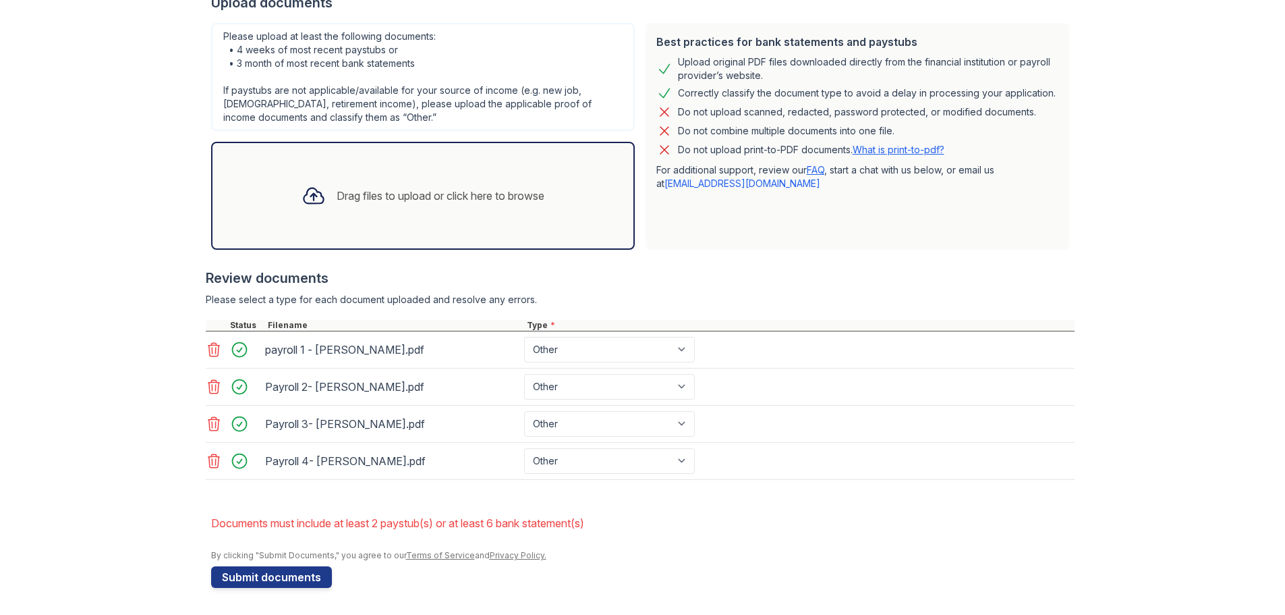
click at [403, 188] on div "Drag files to upload or click here to browse" at bounding box center [441, 196] width 208 height 16
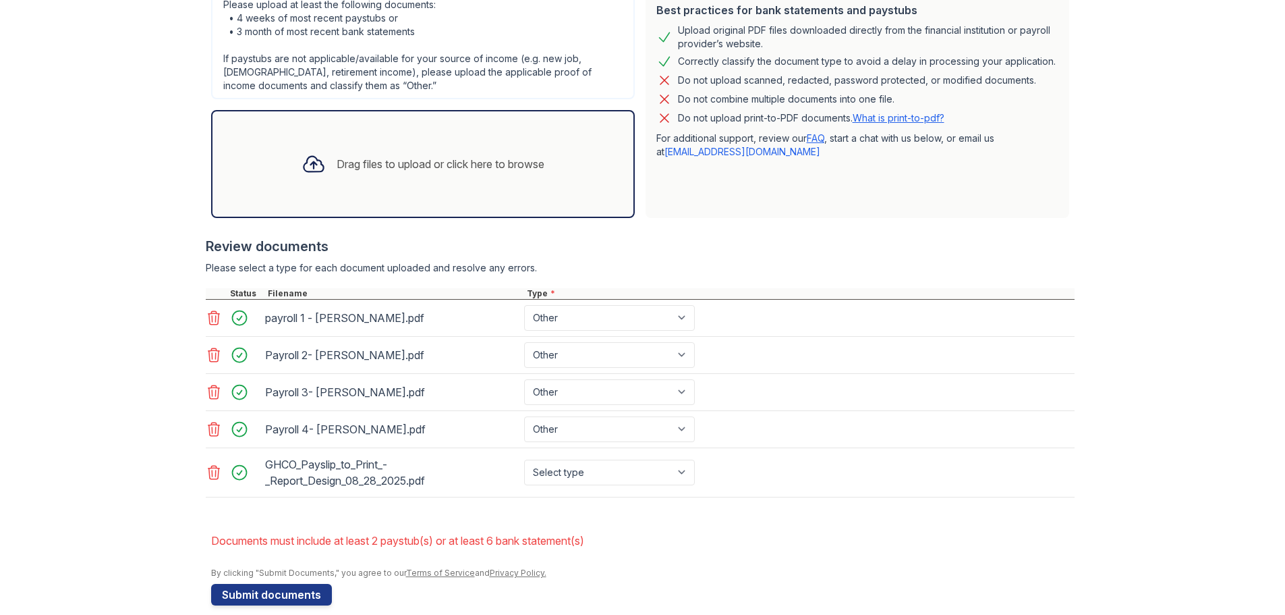
scroll to position [369, 0]
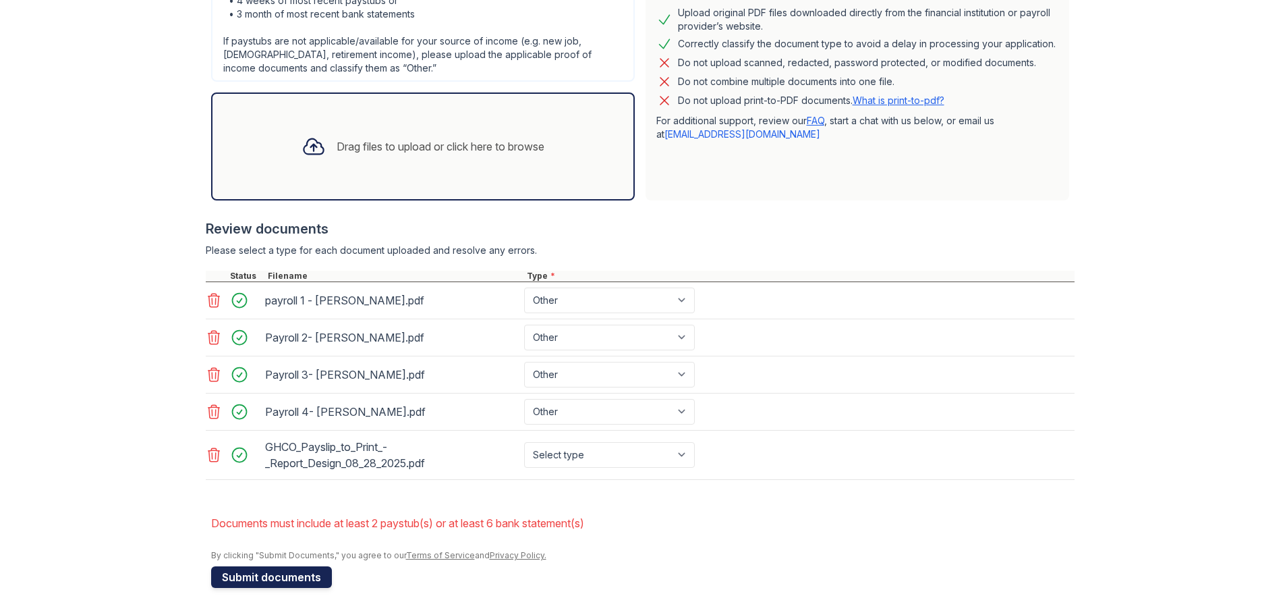
click at [281, 576] on button "Submit documents" at bounding box center [271, 577] width 121 height 22
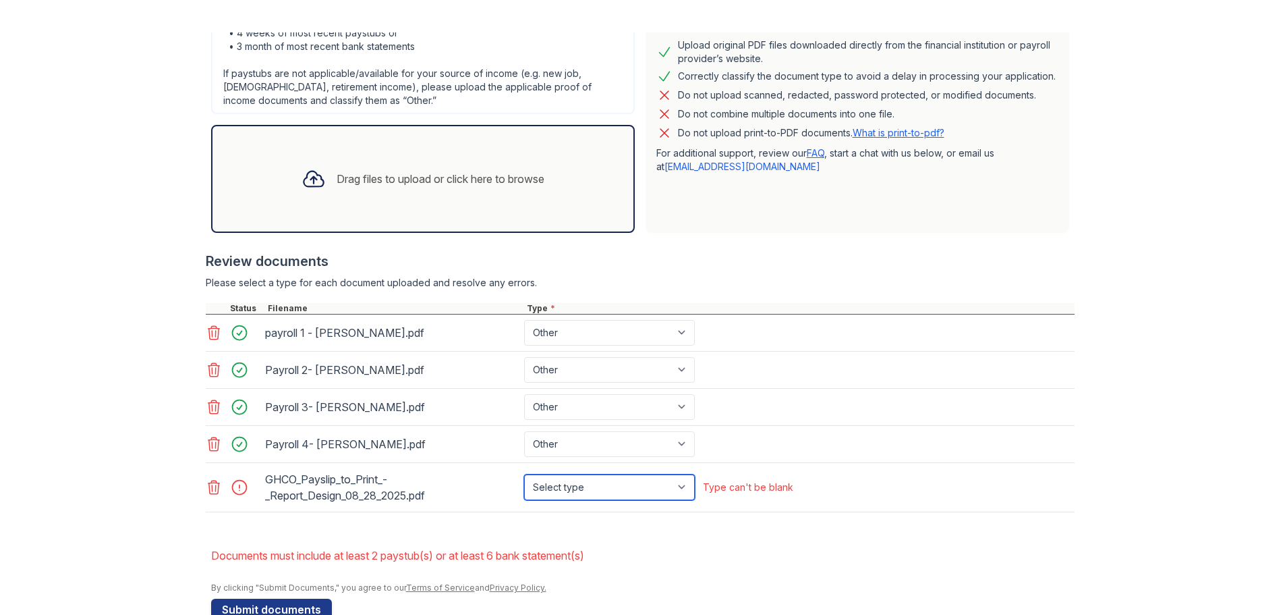
click at [669, 482] on select "Select type Paystub Bank Statement Offer Letter Tax Documents Benefit Award Let…" at bounding box center [609, 487] width 171 height 26
select select "other"
click at [524, 474] on select "Select type Paystub Bank Statement Offer Letter Tax Documents Benefit Award Let…" at bounding box center [609, 487] width 171 height 26
click at [252, 605] on button "Submit documents" at bounding box center [271, 609] width 121 height 22
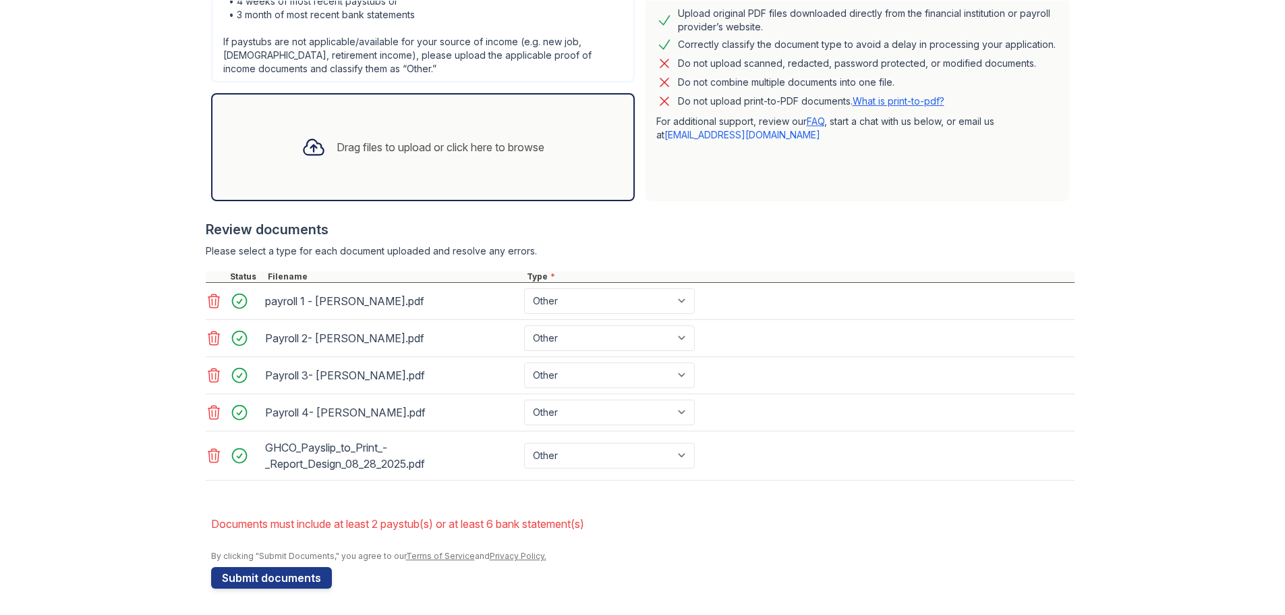
scroll to position [32, 0]
click at [208, 457] on icon at bounding box center [213, 454] width 11 height 13
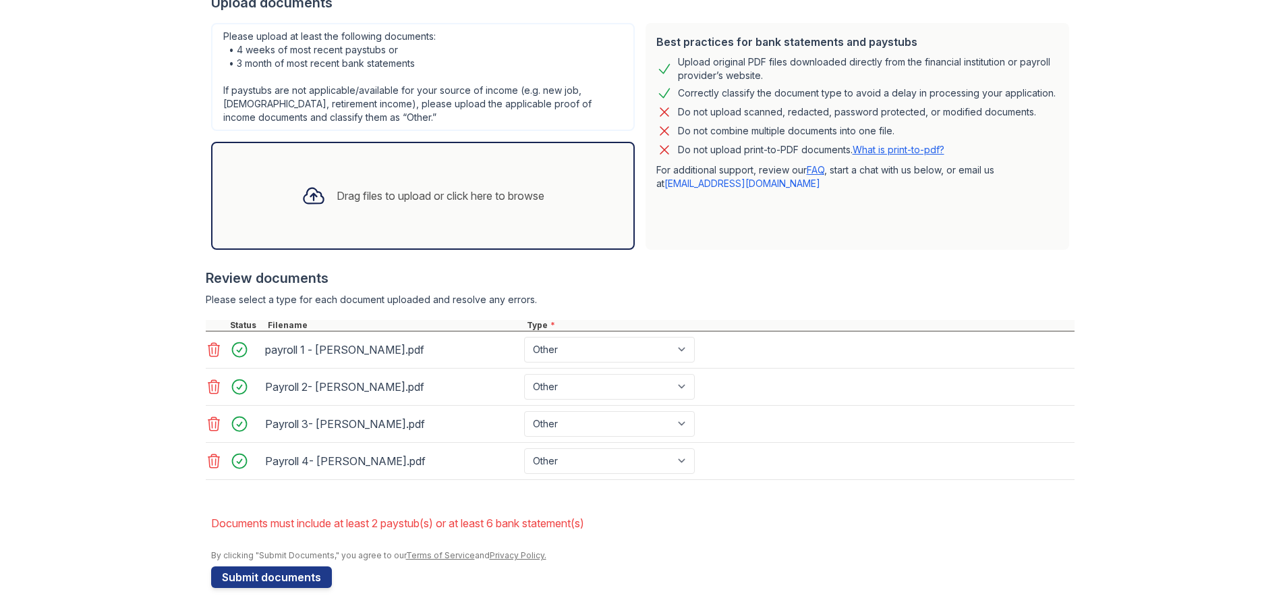
click at [1140, 304] on div "Upload Documents for Residence of North [PERSON_NAME] Please correct the errors…" at bounding box center [643, 147] width 1242 height 935
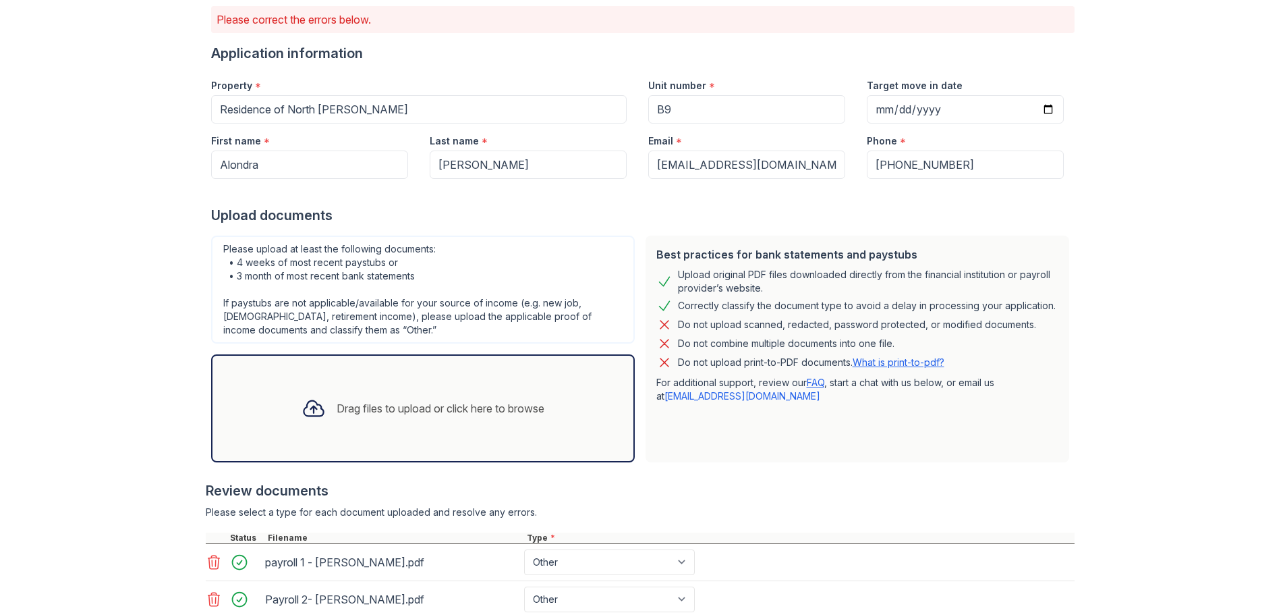
scroll to position [0, 0]
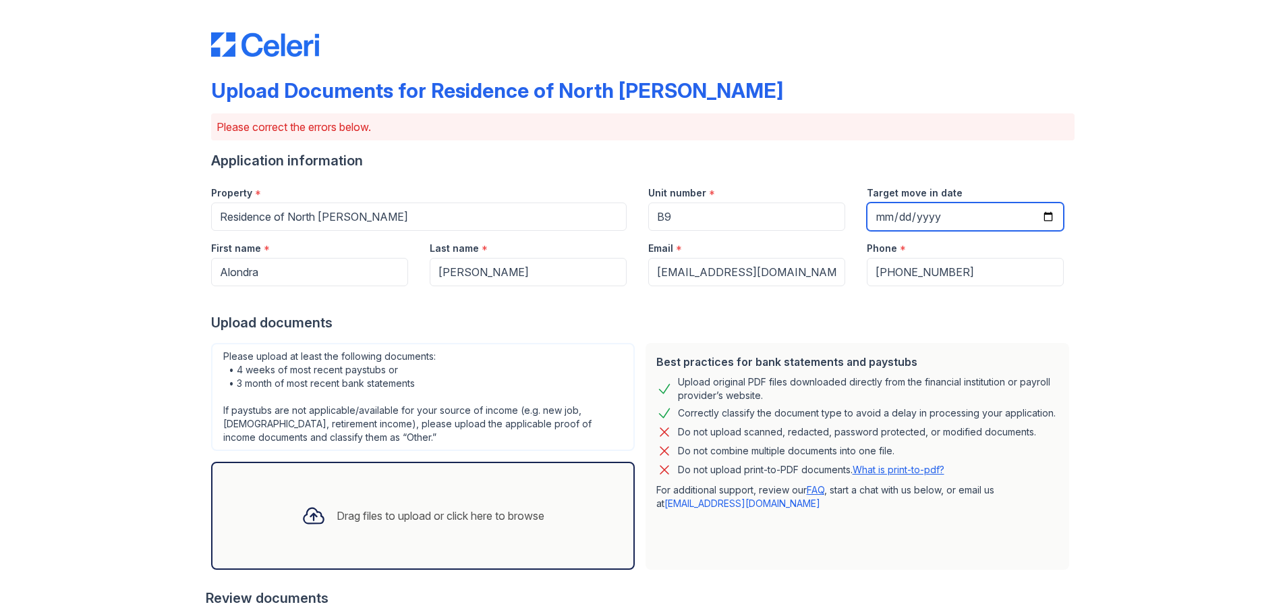
click at [1042, 216] on input "Target move in date" at bounding box center [965, 216] width 197 height 28
click at [1040, 215] on input "[DATE]" at bounding box center [965, 216] width 197 height 28
type input "[DATE]"
click at [1161, 287] on div "Upload Documents for Residence of North [PERSON_NAME] Please correct the errors…" at bounding box center [643, 467] width 1242 height 935
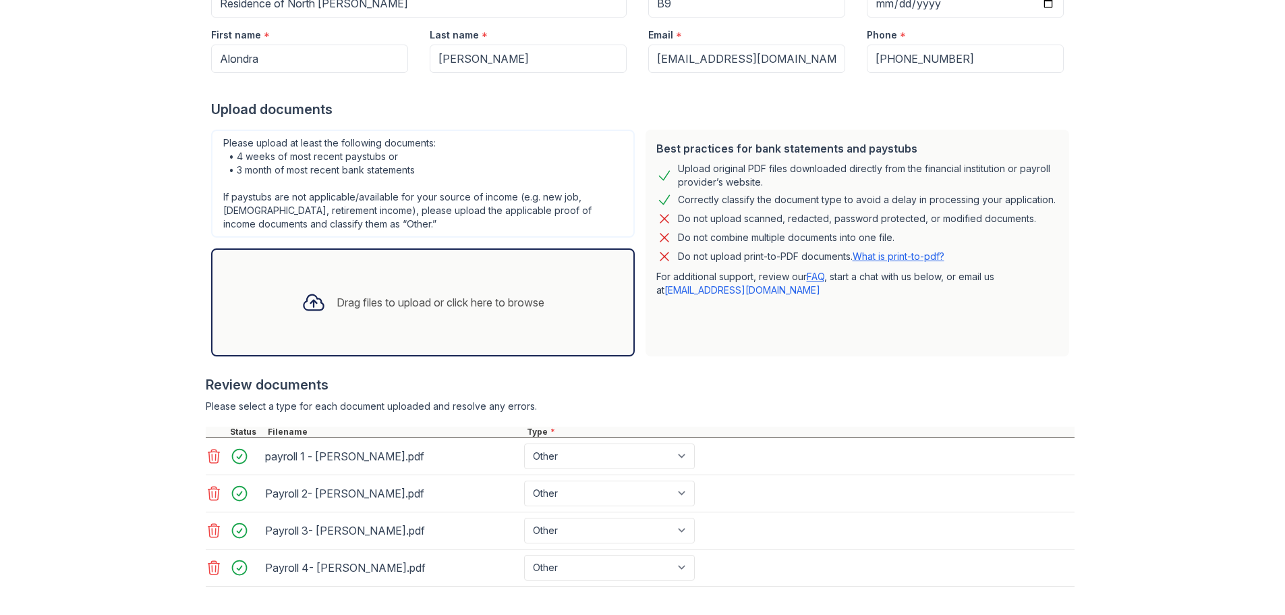
scroll to position [320, 0]
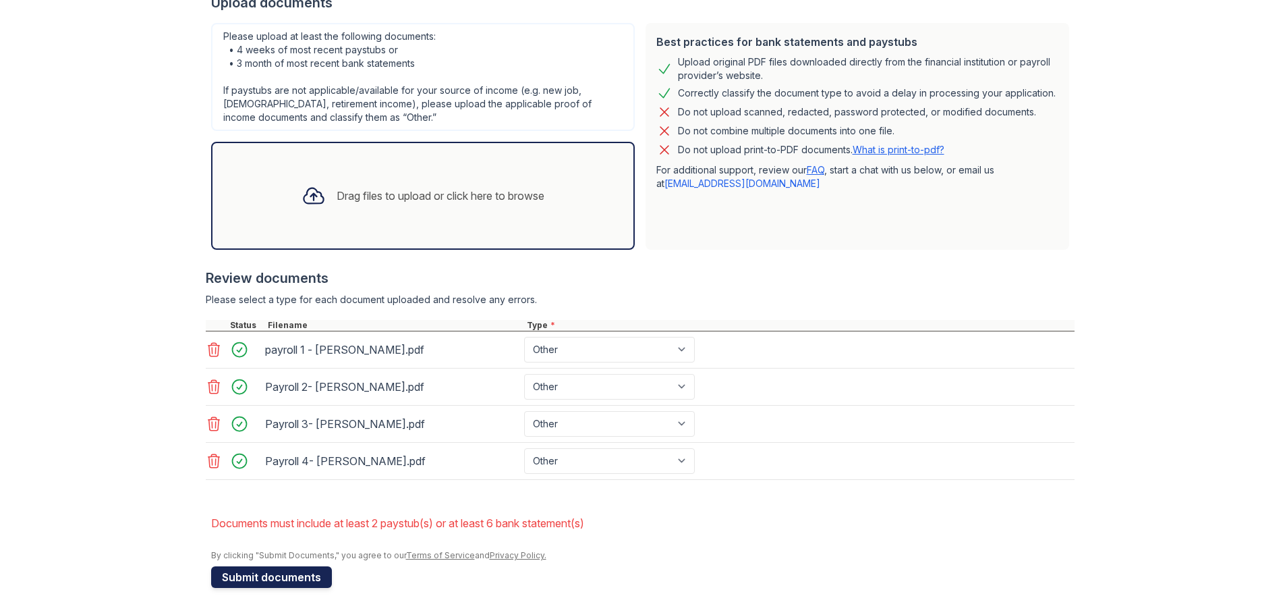
click at [294, 580] on button "Submit documents" at bounding box center [271, 577] width 121 height 22
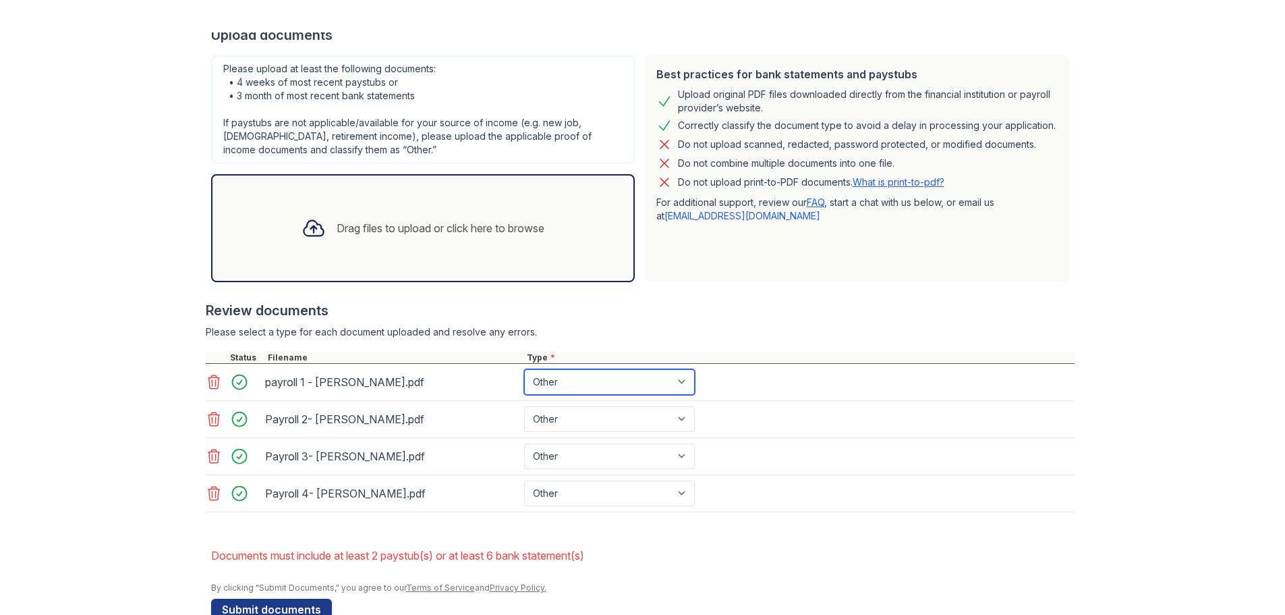
click at [638, 383] on select "Paystub Bank Statement Offer Letter Tax Documents Benefit Award Letter Investme…" at bounding box center [609, 382] width 171 height 26
select select "paystub"
click at [524, 369] on select "Paystub Bank Statement Offer Letter Tax Documents Benefit Award Letter Investme…" at bounding box center [609, 382] width 171 height 26
click at [593, 412] on select "Paystub Bank Statement Offer Letter Tax Documents Benefit Award Letter Investme…" at bounding box center [609, 419] width 171 height 26
select select "paystub"
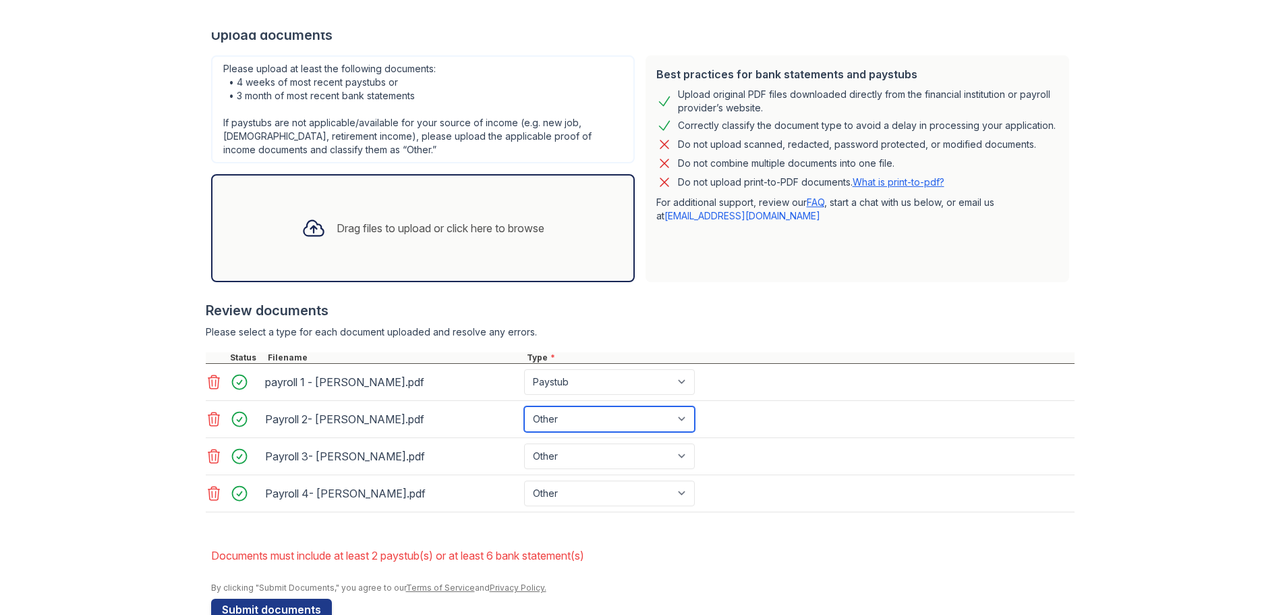
click at [524, 406] on select "Paystub Bank Statement Offer Letter Tax Documents Benefit Award Letter Investme…" at bounding box center [609, 419] width 171 height 26
click at [601, 461] on select "Paystub Bank Statement Offer Letter Tax Documents Benefit Award Letter Investme…" at bounding box center [609, 456] width 171 height 26
select select "paystub"
click at [524, 443] on select "Paystub Bank Statement Offer Letter Tax Documents Benefit Award Letter Investme…" at bounding box center [609, 456] width 171 height 26
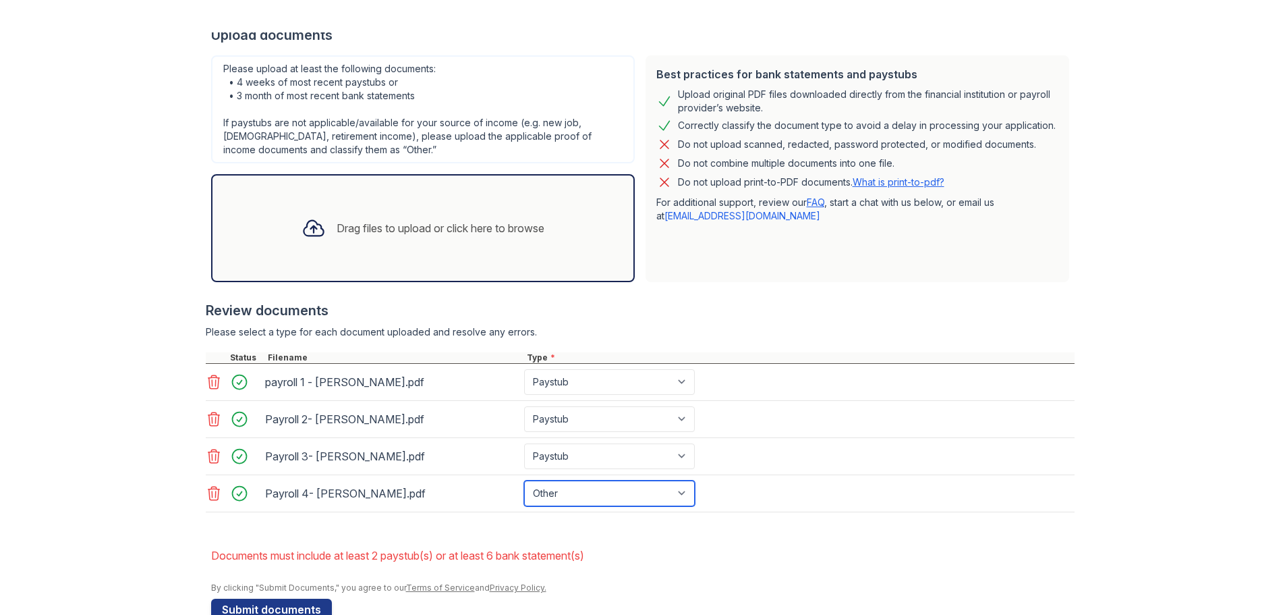
click at [604, 500] on select "Paystub Bank Statement Offer Letter Tax Documents Benefit Award Letter Investme…" at bounding box center [609, 493] width 171 height 26
click at [524, 480] on select "Paystub Bank Statement Offer Letter Tax Documents Benefit Award Letter Investme…" at bounding box center [609, 493] width 171 height 26
click at [671, 331] on div "Please select a type for each document uploaded and resolve any errors." at bounding box center [640, 331] width 869 height 13
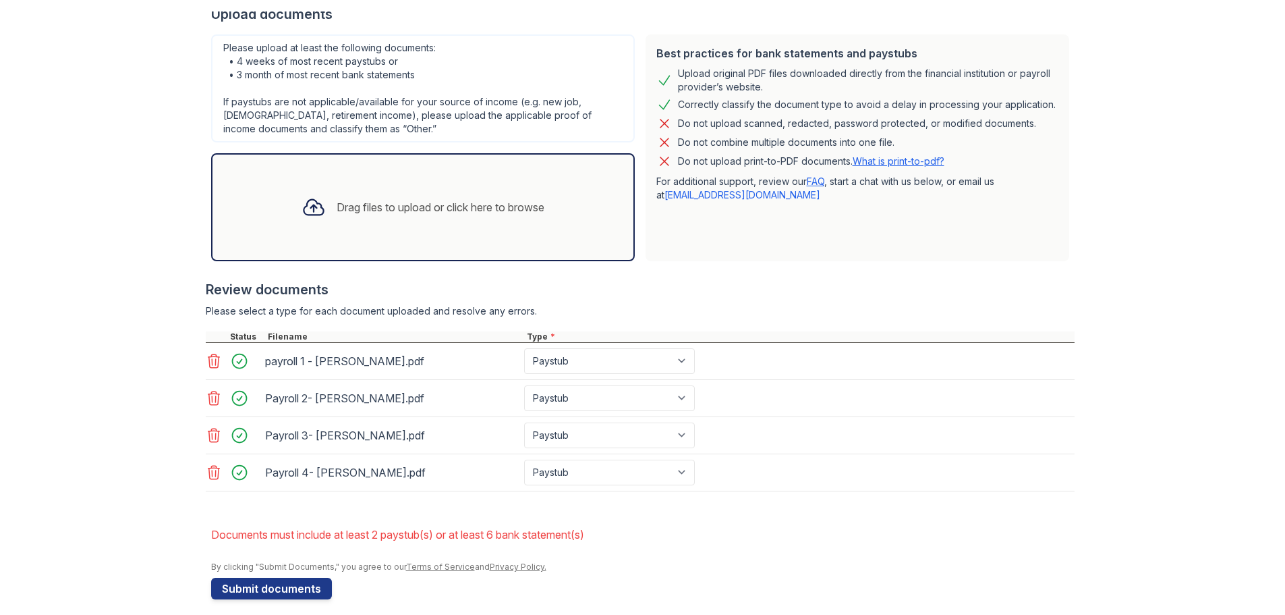
scroll to position [32, 0]
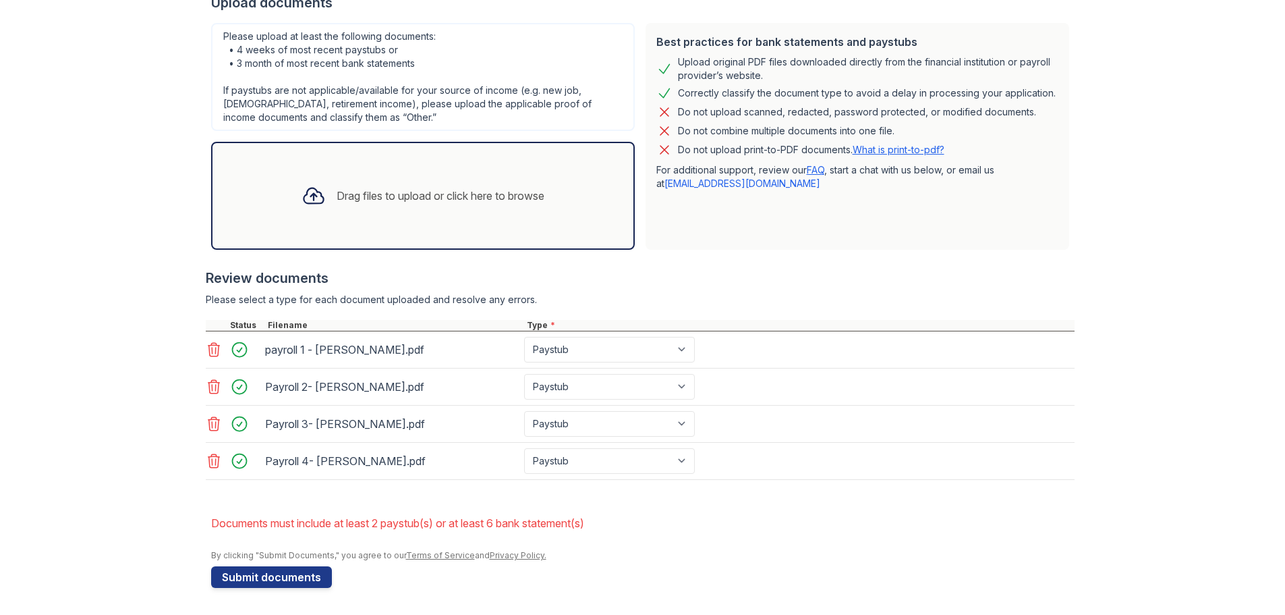
click at [435, 520] on li "Documents must include at least 2 paystub(s) or at least 6 bank statement(s)" at bounding box center [643, 522] width 864 height 27
click at [416, 199] on div "Drag files to upload or click here to browse" at bounding box center [441, 196] width 208 height 16
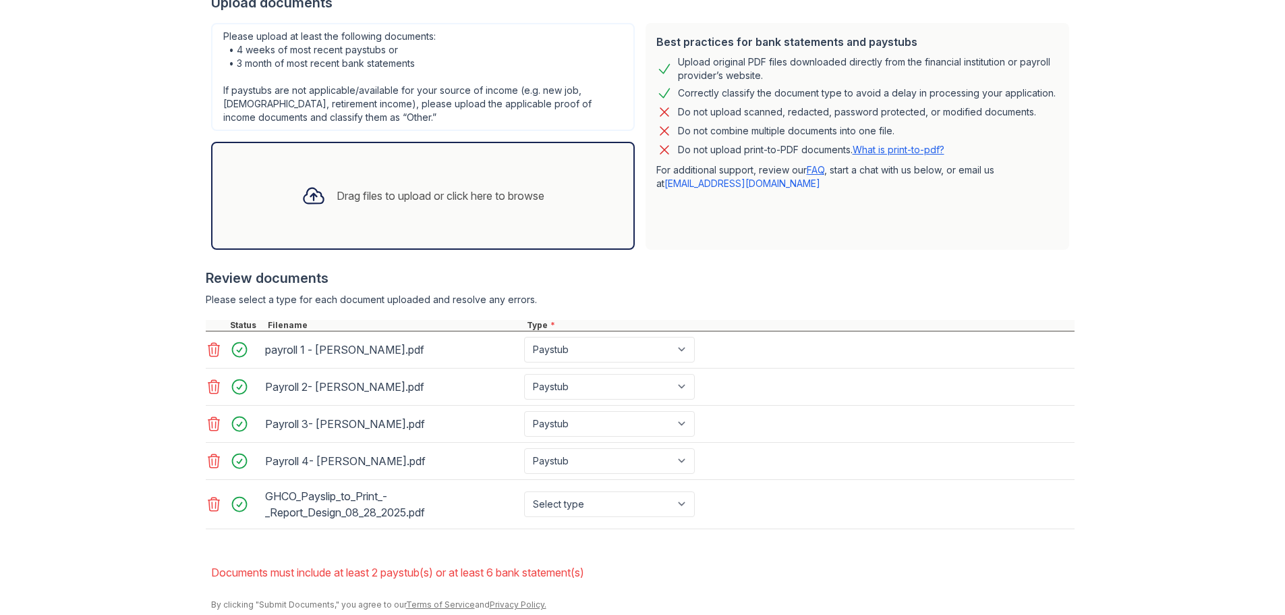
click at [436, 177] on div "Drag files to upload or click here to browse" at bounding box center [423, 196] width 264 height 46
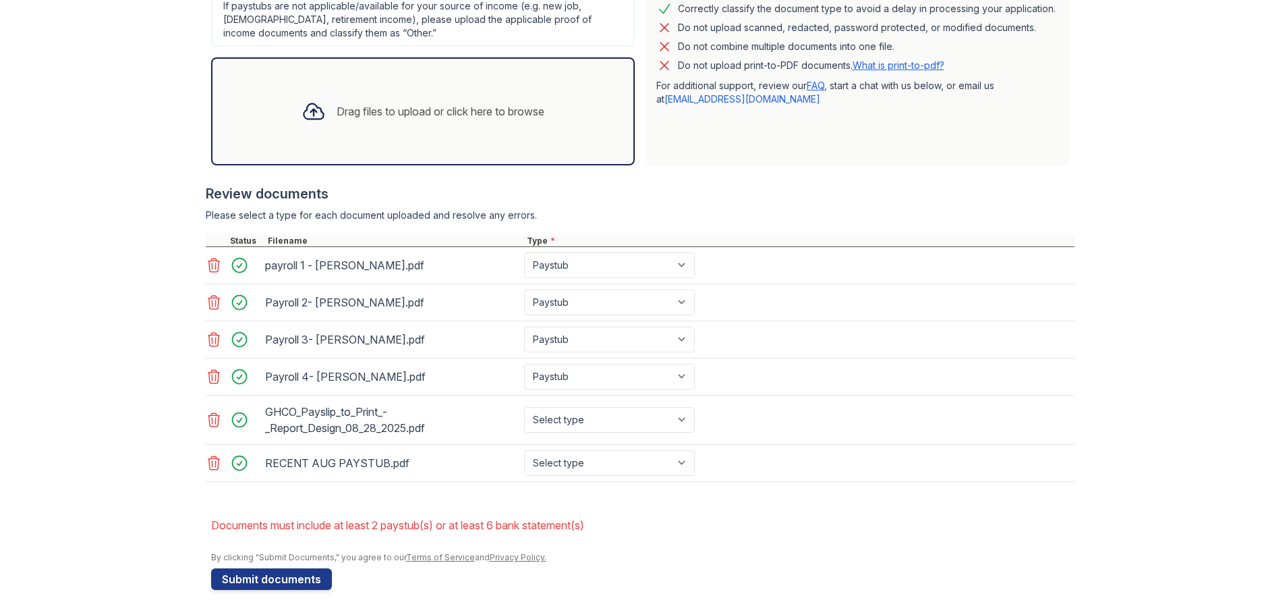
scroll to position [406, 0]
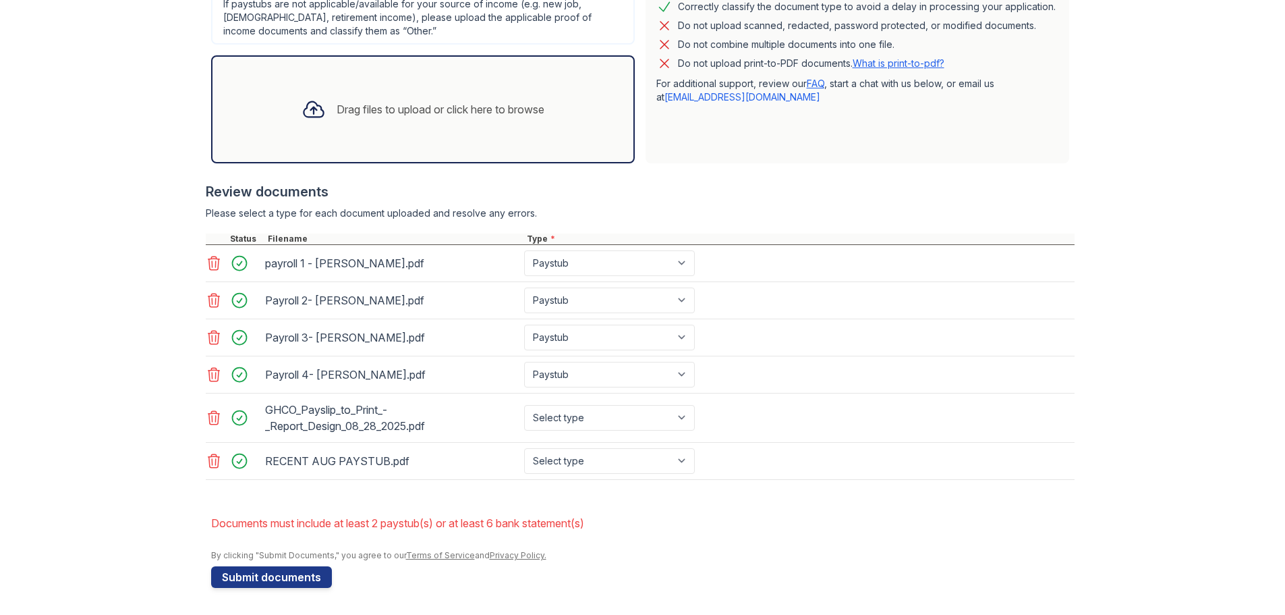
drag, startPoint x: 255, startPoint y: 578, endPoint x: 656, endPoint y: 320, distance: 476.9
click at [656, 320] on form "Application information Property * Residence of [GEOGRAPHIC_DATA][PERSON_NAME] …" at bounding box center [643, 166] width 864 height 843
click at [632, 374] on select "Paystub Bank Statement Offer Letter Tax Documents Benefit Award Letter Investme…" at bounding box center [609, 375] width 171 height 26
select select "other"
click at [524, 362] on select "Paystub Bank Statement Offer Letter Tax Documents Benefit Award Letter Investme…" at bounding box center [609, 375] width 171 height 26
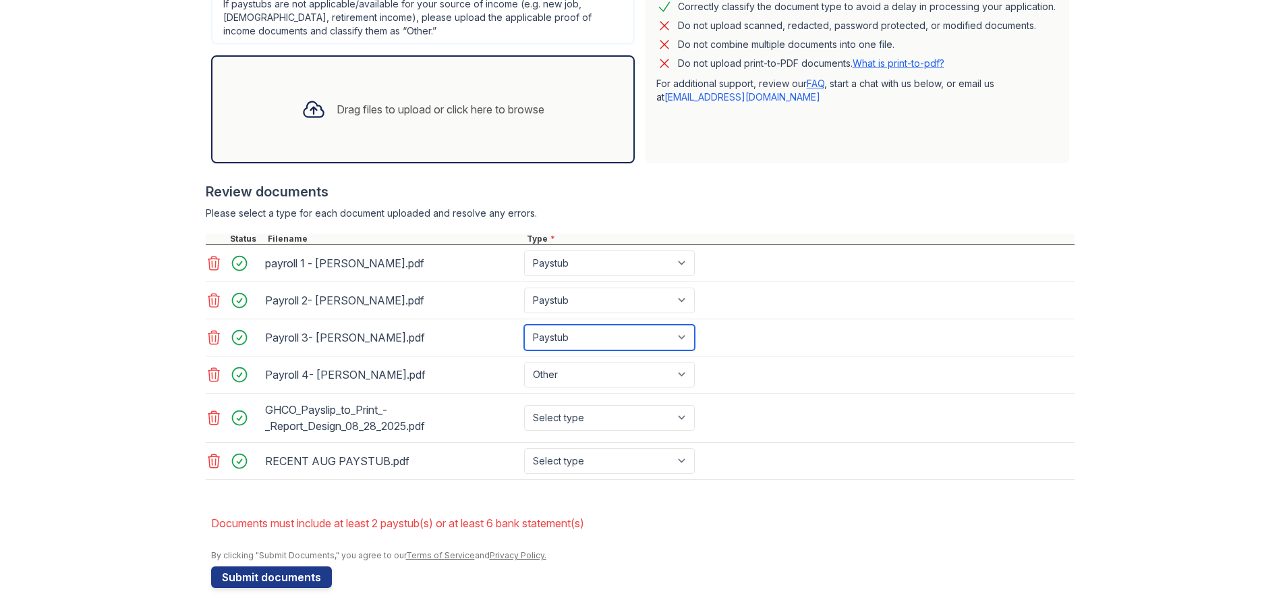
click at [637, 331] on select "Paystub Bank Statement Offer Letter Tax Documents Benefit Award Letter Investme…" at bounding box center [609, 338] width 171 height 26
select select "other"
click at [524, 325] on select "Paystub Bank Statement Offer Letter Tax Documents Benefit Award Letter Investme…" at bounding box center [609, 338] width 171 height 26
drag, startPoint x: 618, startPoint y: 296, endPoint x: 609, endPoint y: 312, distance: 18.2
click at [618, 296] on select "Paystub Bank Statement Offer Letter Tax Documents Benefit Award Letter Investme…" at bounding box center [609, 300] width 171 height 26
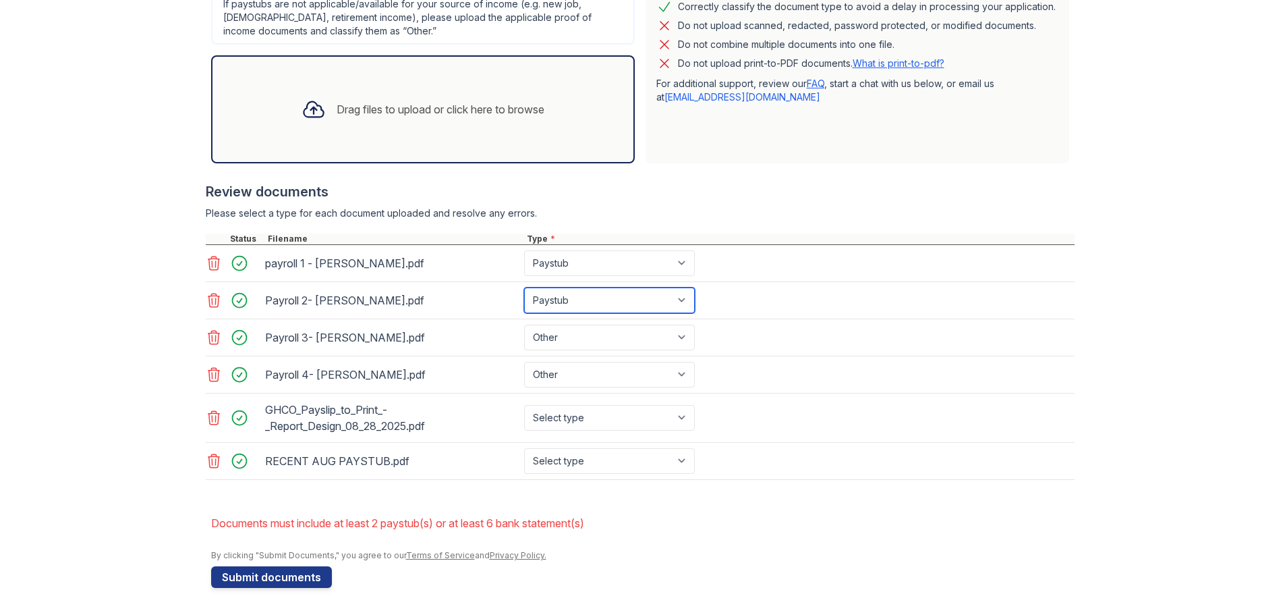
select select "other"
click at [524, 287] on select "Paystub Bank Statement Offer Letter Tax Documents Benefit Award Letter Investme…" at bounding box center [609, 300] width 171 height 26
click at [606, 258] on select "Paystub Bank Statement Offer Letter Tax Documents Benefit Award Letter Investme…" at bounding box center [609, 263] width 171 height 26
select select "other"
click at [524, 250] on select "Paystub Bank Statement Offer Letter Tax Documents Benefit Award Letter Investme…" at bounding box center [609, 263] width 171 height 26
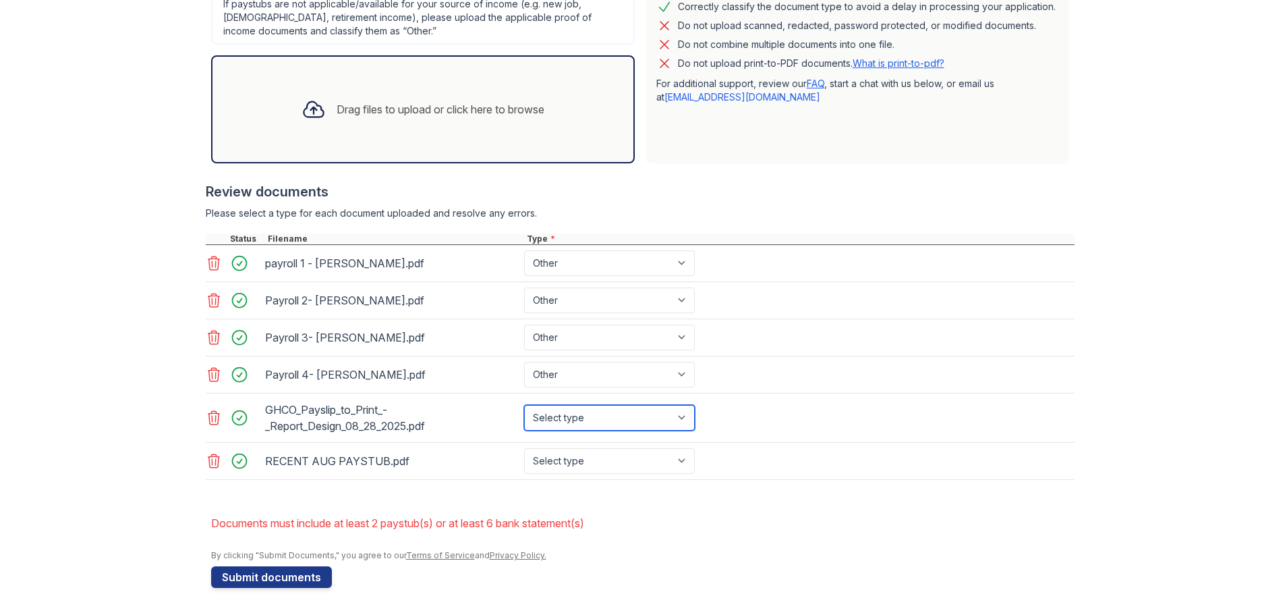
click at [627, 418] on select "Select type Paystub Bank Statement Offer Letter Tax Documents Benefit Award Let…" at bounding box center [609, 418] width 171 height 26
select select "other"
click at [524, 405] on select "Select type Paystub Bank Statement Offer Letter Tax Documents Benefit Award Let…" at bounding box center [609, 418] width 171 height 26
drag, startPoint x: 630, startPoint y: 450, endPoint x: 621, endPoint y: 463, distance: 15.2
click at [630, 450] on select "Select type Paystub Bank Statement Offer Letter Tax Documents Benefit Award Let…" at bounding box center [609, 461] width 171 height 26
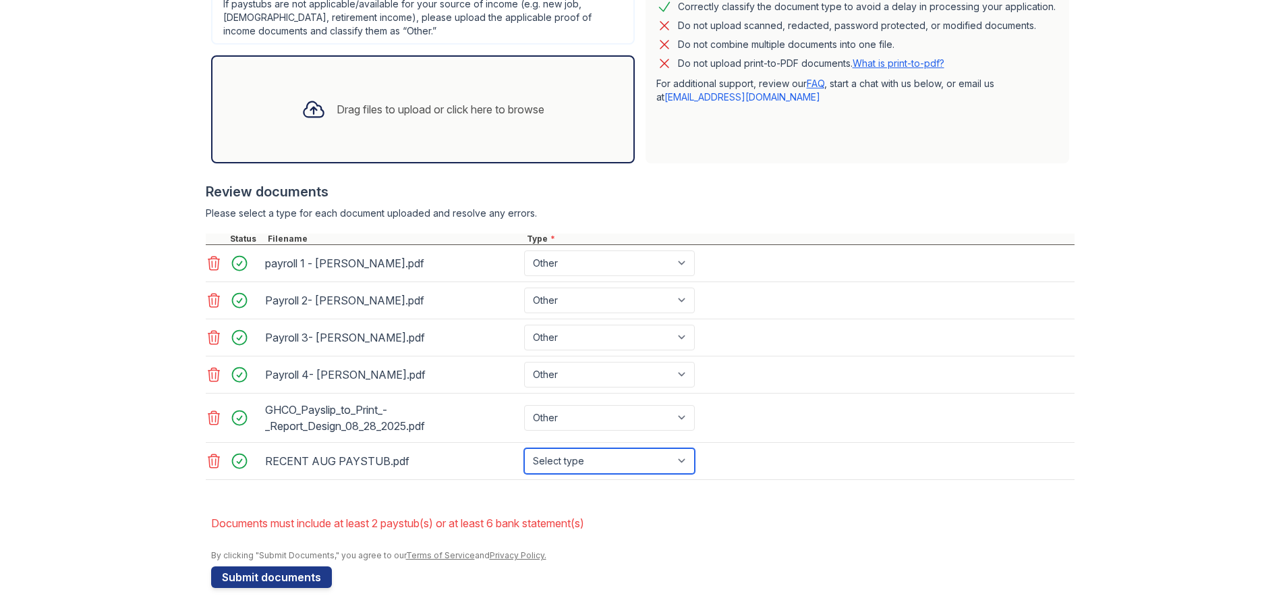
select select "other"
click at [524, 448] on select "Select type Paystub Bank Statement Offer Letter Tax Documents Benefit Award Let…" at bounding box center [609, 461] width 171 height 26
click at [259, 579] on button "Submit documents" at bounding box center [271, 577] width 121 height 22
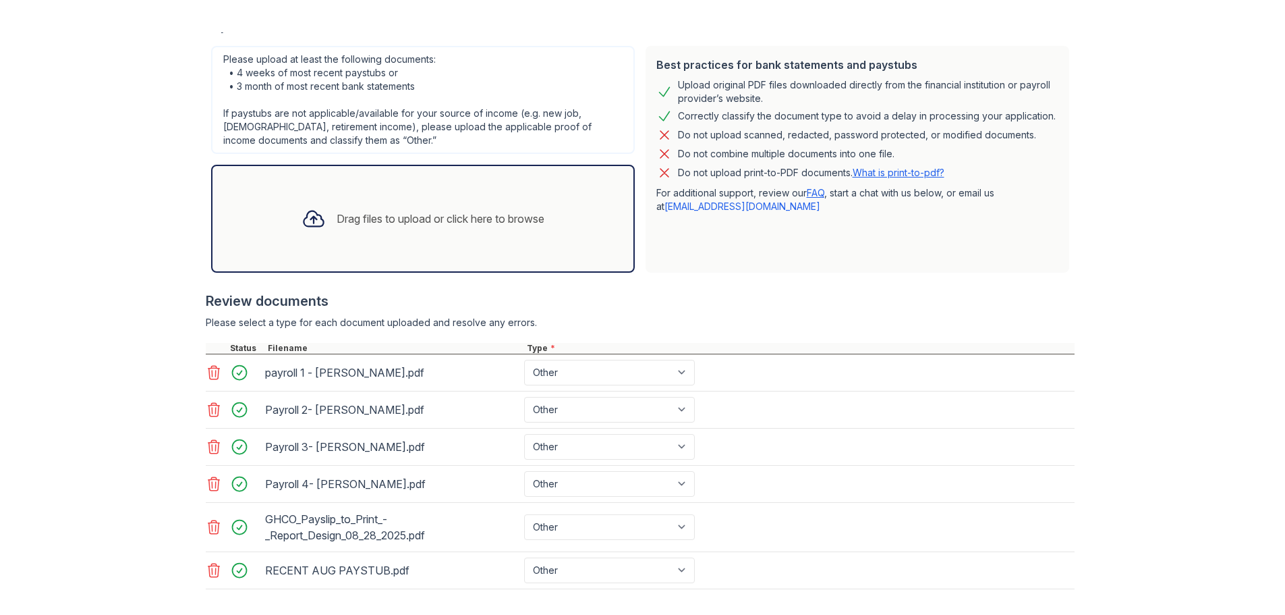
scroll to position [339, 0]
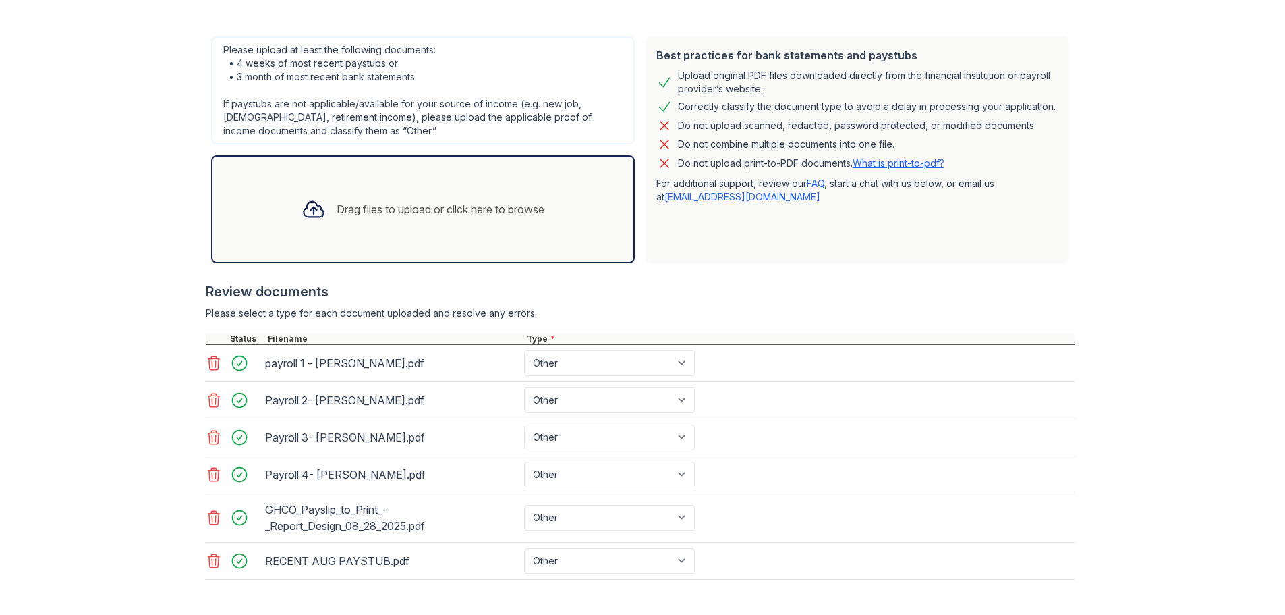
click at [876, 163] on link "What is print-to-pdf?" at bounding box center [899, 162] width 92 height 11
click at [603, 362] on select "Paystub Bank Statement Offer Letter Tax Documents Benefit Award Letter Investme…" at bounding box center [609, 363] width 171 height 26
click at [409, 356] on div "payroll 1 - [PERSON_NAME].pdf" at bounding box center [392, 363] width 254 height 22
click at [314, 210] on icon at bounding box center [314, 209] width 24 height 24
click at [206, 363] on icon at bounding box center [214, 363] width 16 height 16
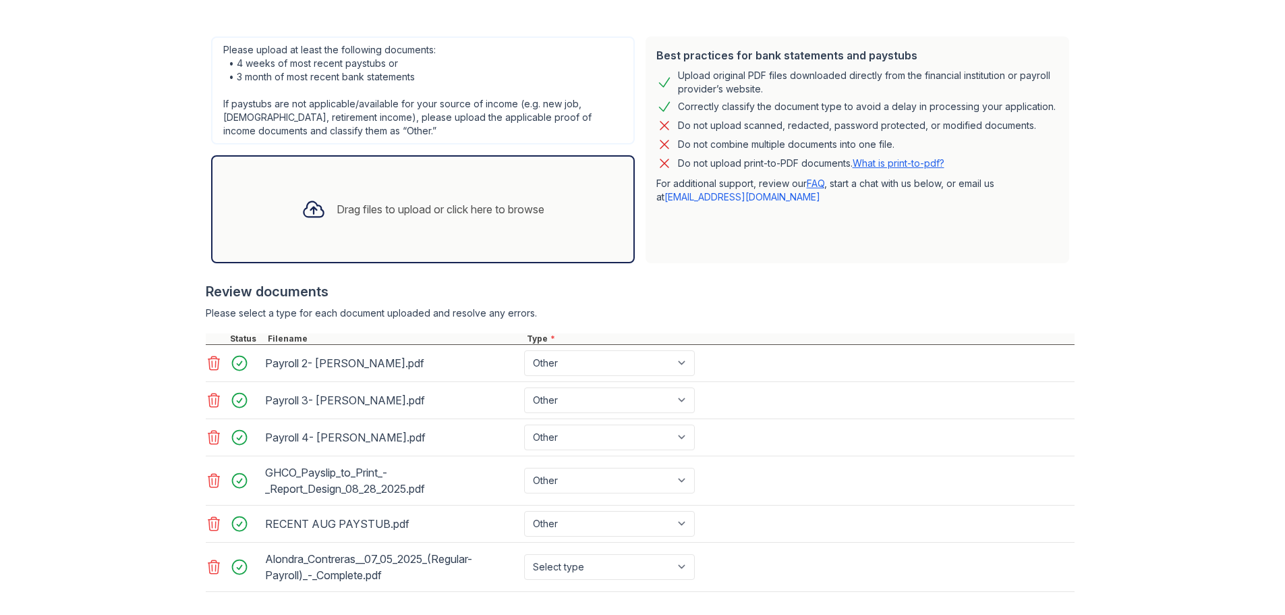
click at [206, 363] on icon at bounding box center [214, 363] width 16 height 16
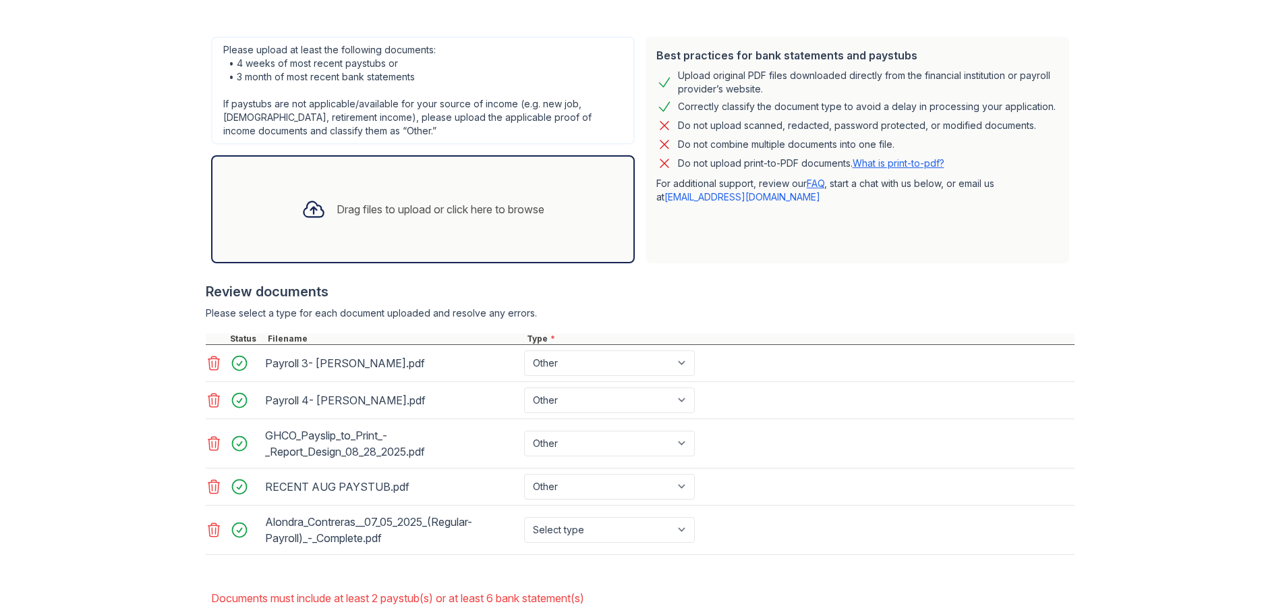
click at [206, 363] on icon at bounding box center [214, 363] width 16 height 16
click at [206, 392] on icon at bounding box center [214, 400] width 16 height 16
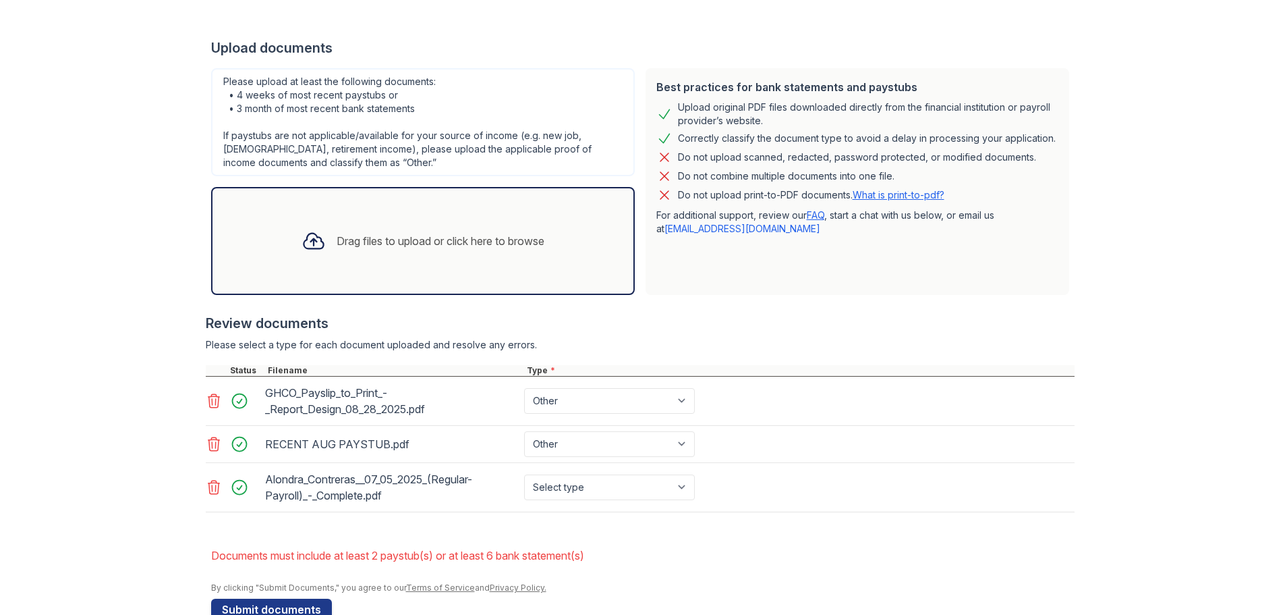
scroll to position [307, 0]
click at [208, 399] on icon at bounding box center [214, 401] width 16 height 16
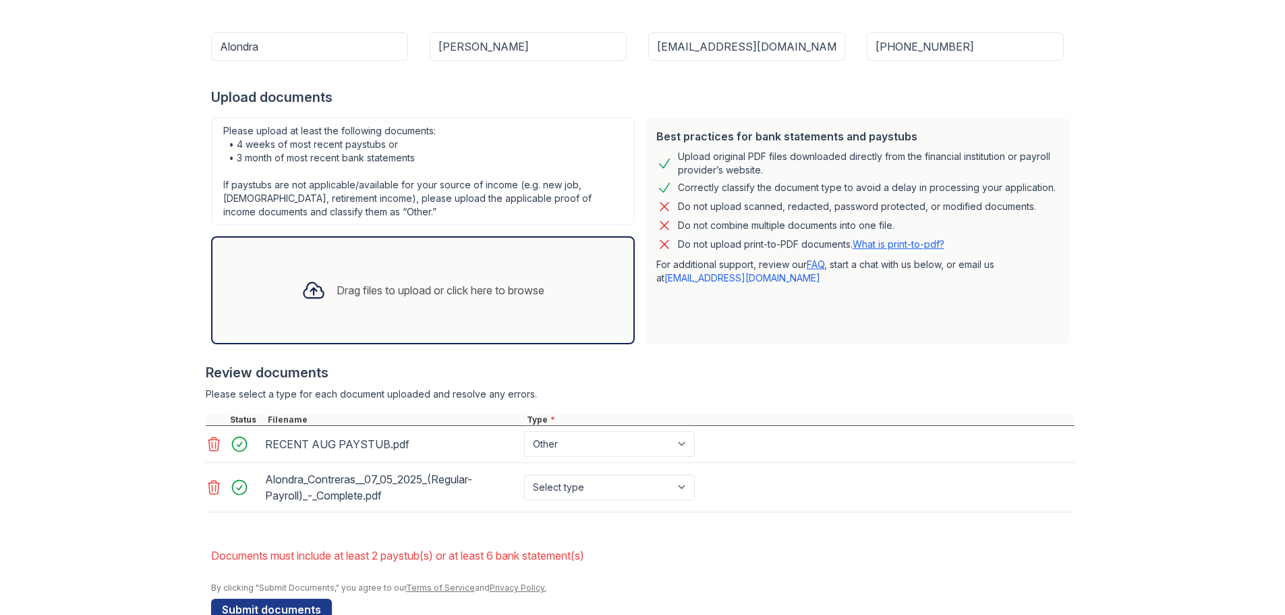
click at [210, 439] on icon at bounding box center [213, 443] width 11 height 13
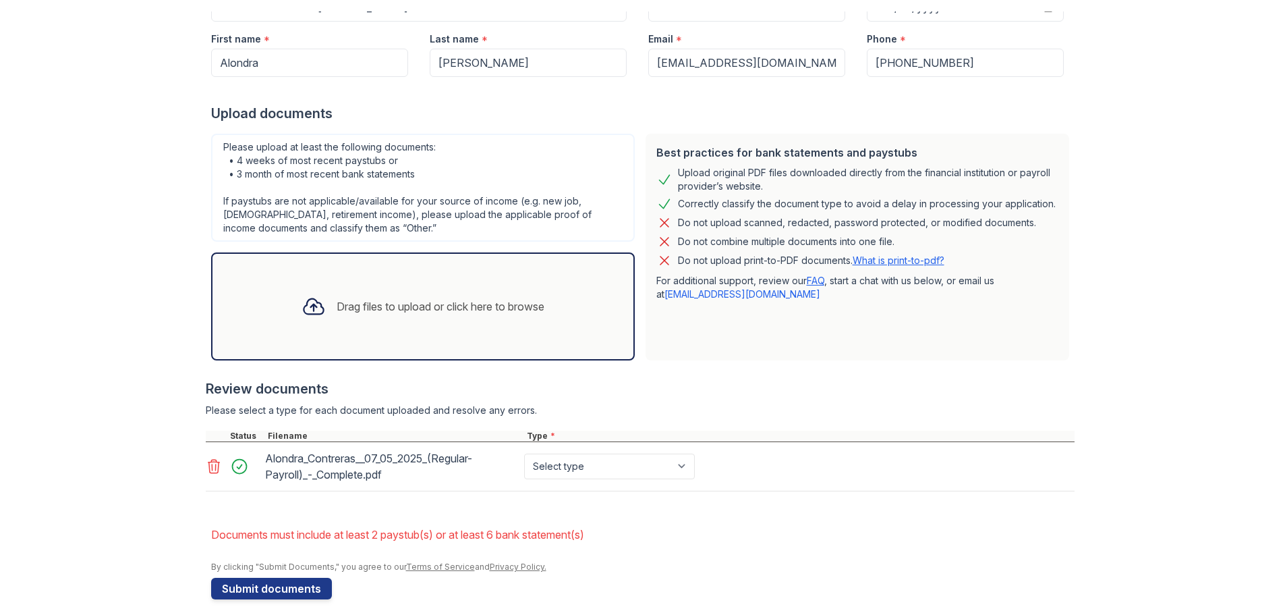
scroll to position [32, 0]
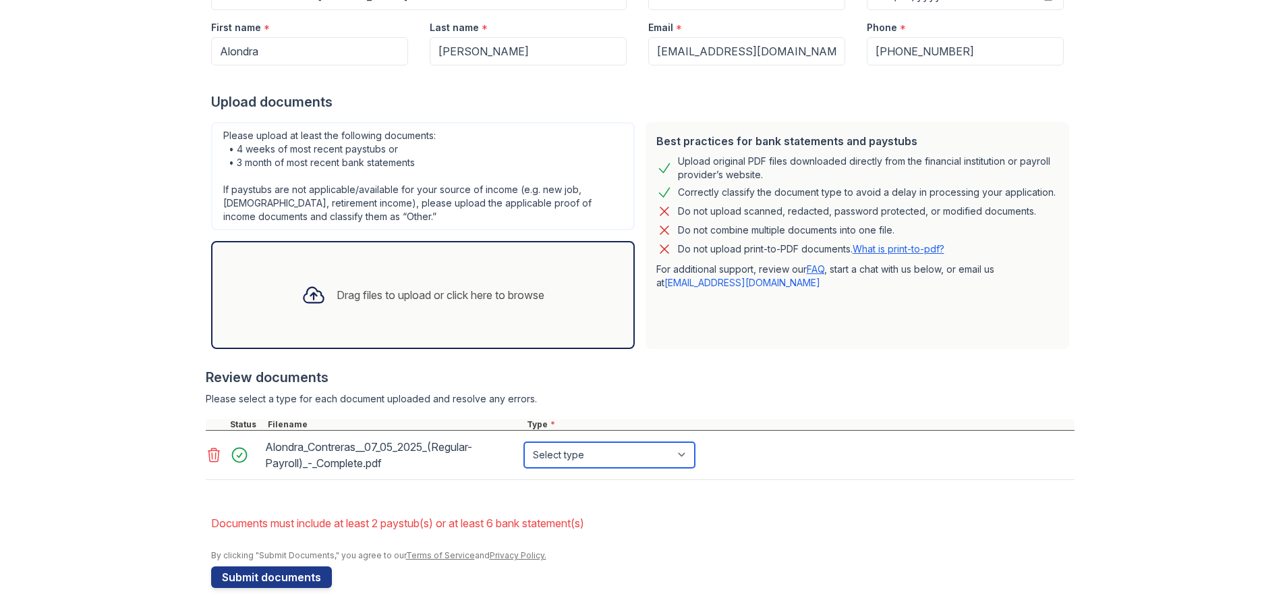
click at [611, 454] on select "Select type Paystub Bank Statement Offer Letter Tax Documents Benefit Award Let…" at bounding box center [609, 455] width 171 height 26
select select "paystub"
click at [524, 442] on select "Select type Paystub Bank Statement Offer Letter Tax Documents Benefit Award Let…" at bounding box center [609, 455] width 171 height 26
click at [337, 291] on div "Drag files to upload or click here to browse" at bounding box center [441, 295] width 208 height 16
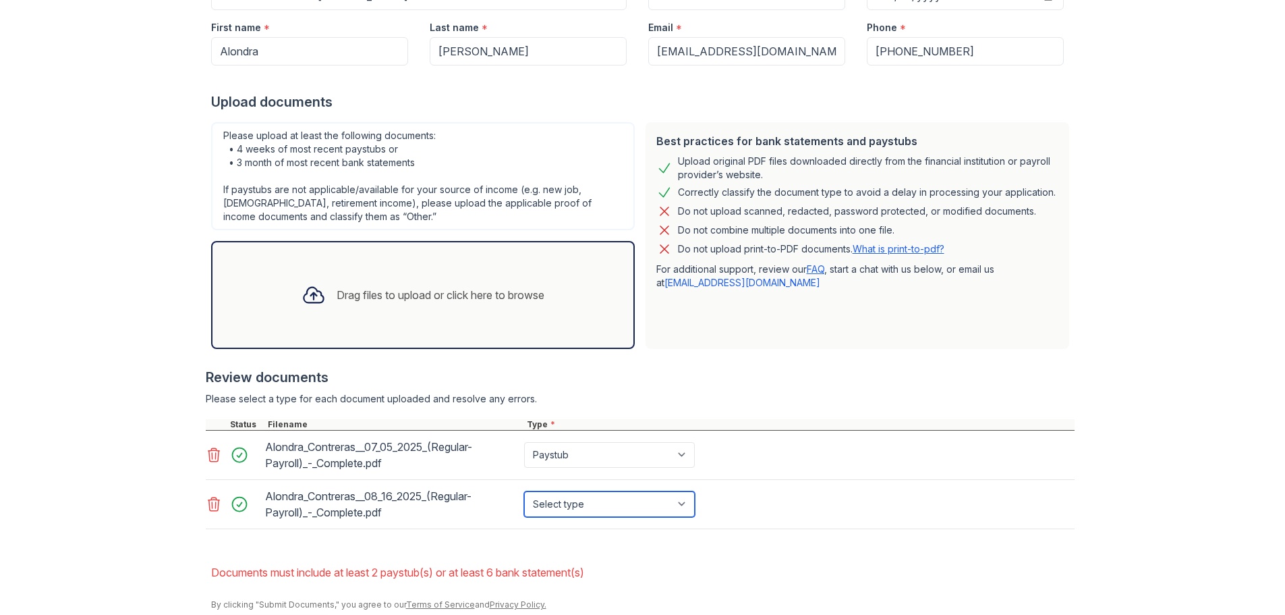
click at [610, 507] on select "Select type Paystub Bank Statement Offer Letter Tax Documents Benefit Award Let…" at bounding box center [609, 504] width 171 height 26
select select "paystub"
click at [524, 491] on select "Select type Paystub Bank Statement Offer Letter Tax Documents Benefit Award Let…" at bounding box center [609, 504] width 171 height 26
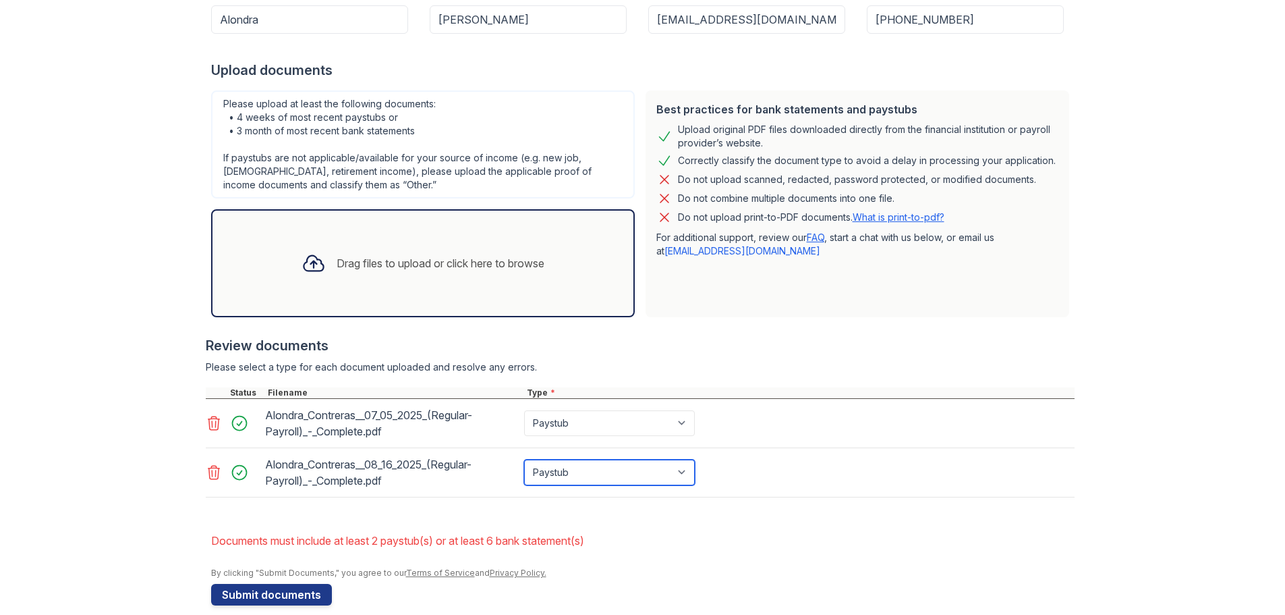
scroll to position [270, 0]
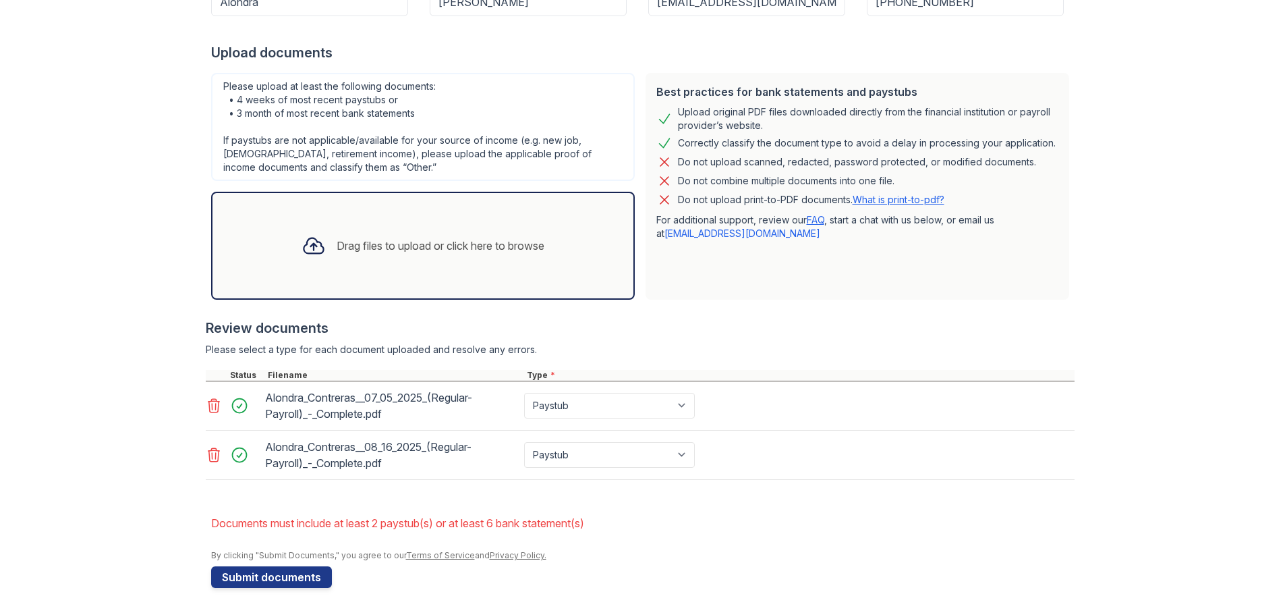
click at [321, 231] on div at bounding box center [313, 245] width 35 height 35
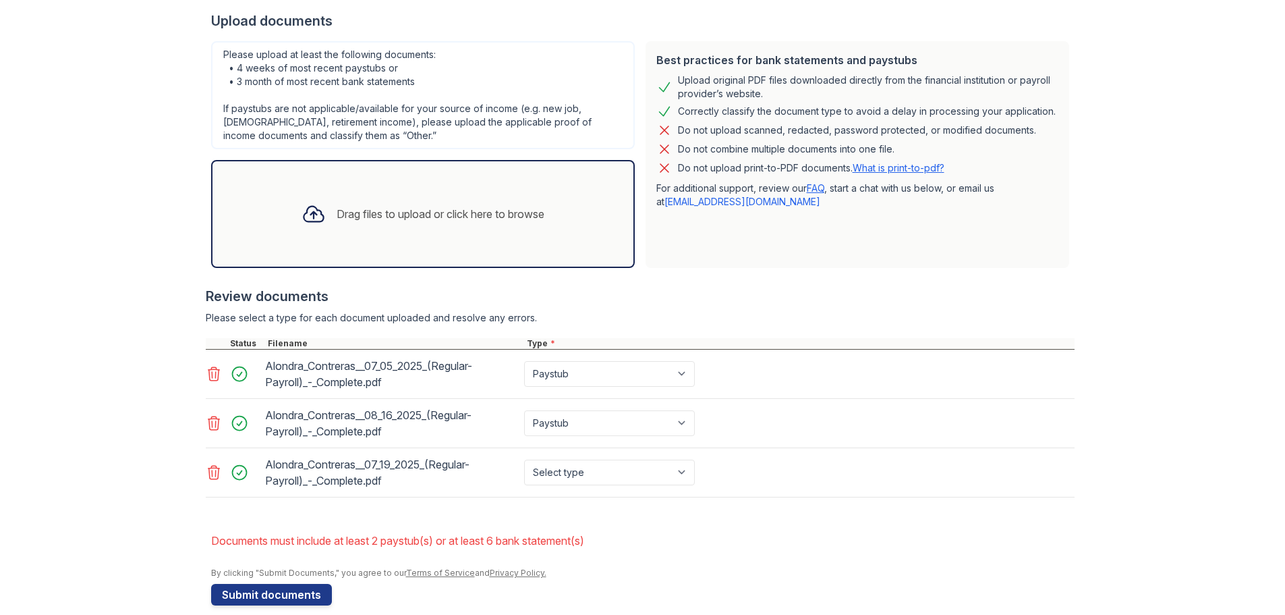
scroll to position [319, 0]
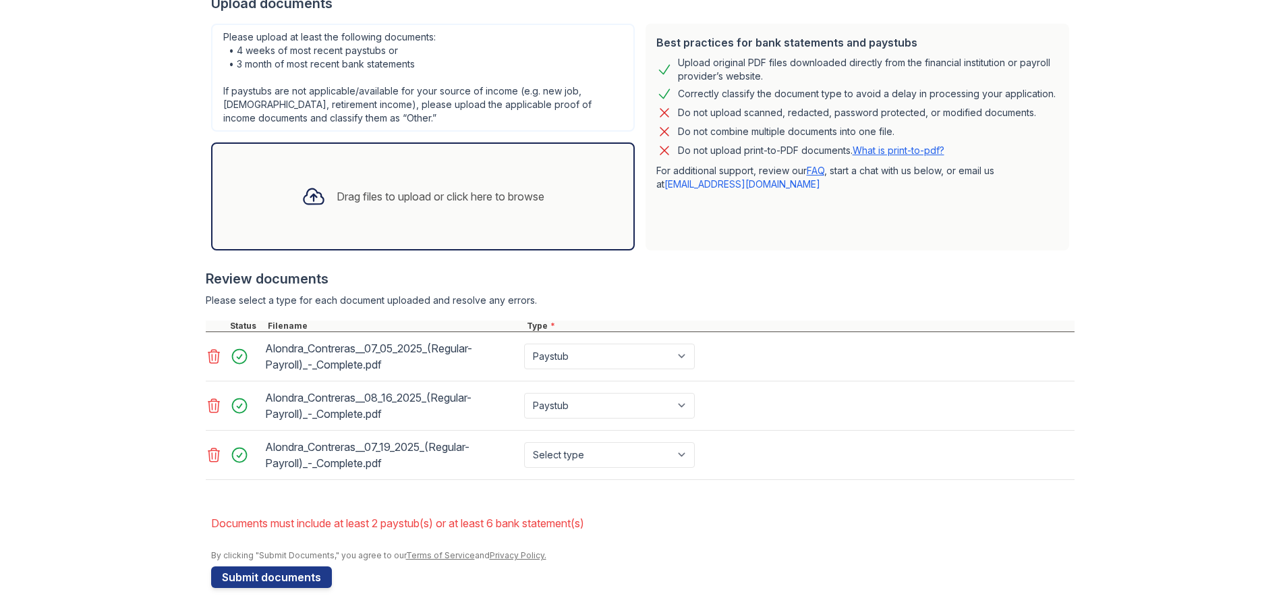
click at [411, 185] on div "Drag files to upload or click here to browse" at bounding box center [423, 196] width 264 height 46
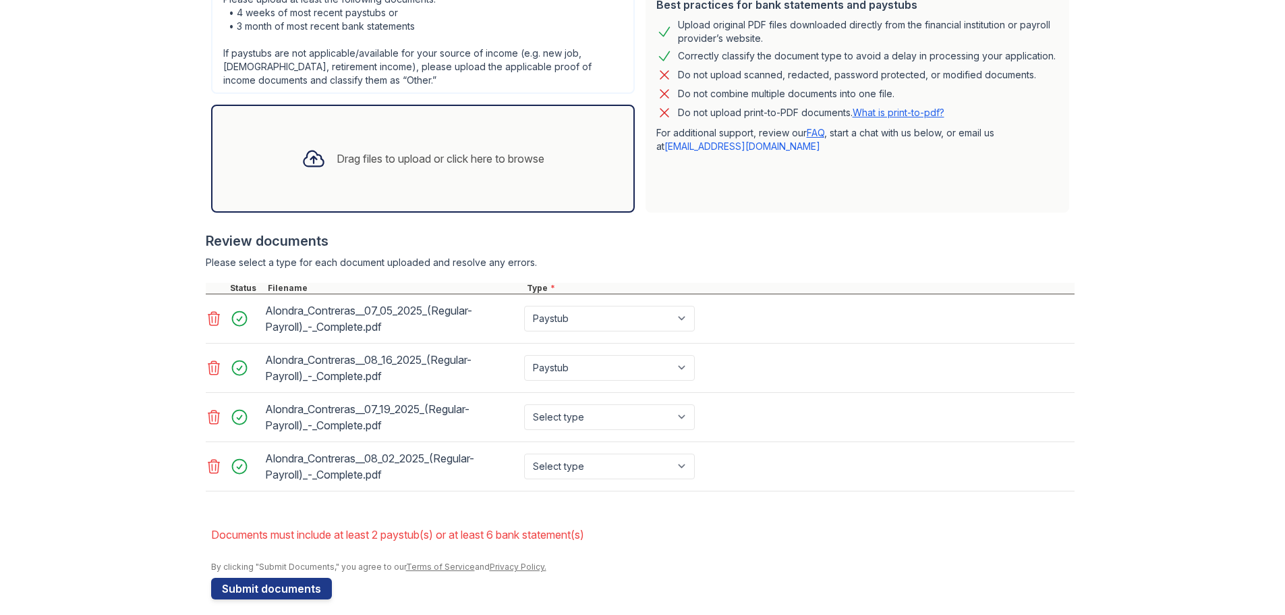
scroll to position [368, 0]
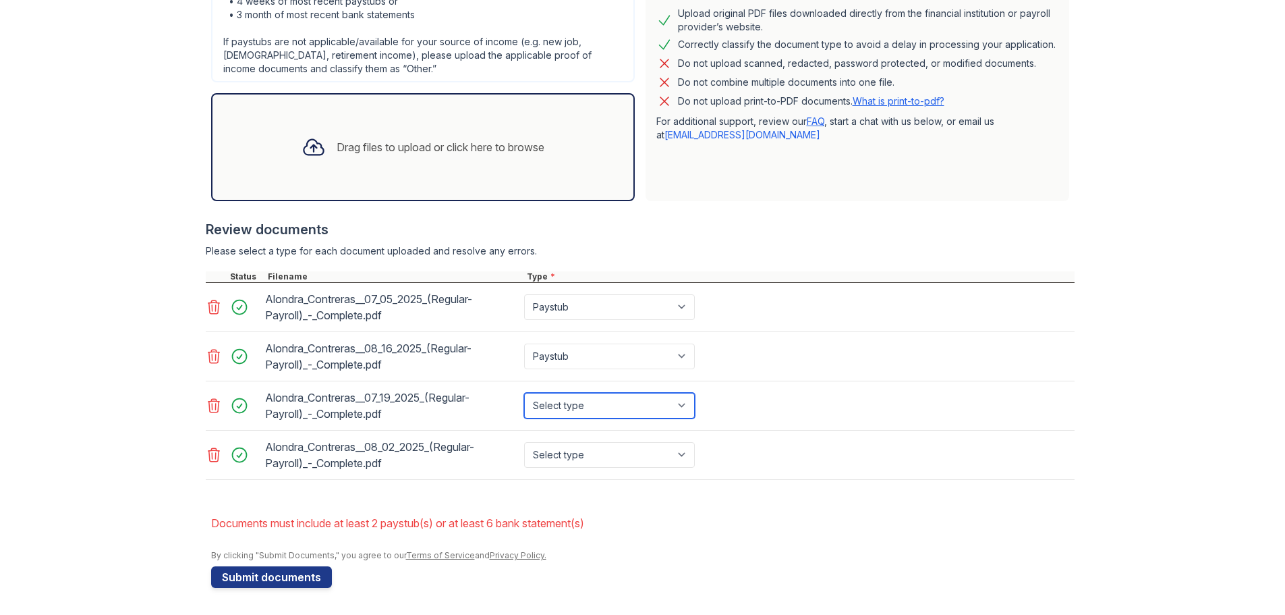
click at [632, 393] on select "Select type Paystub Bank Statement Offer Letter Tax Documents Benefit Award Let…" at bounding box center [609, 406] width 171 height 26
select select "paystub"
click at [524, 393] on select "Select type Paystub Bank Statement Offer Letter Tax Documents Benefit Award Let…" at bounding box center [609, 406] width 171 height 26
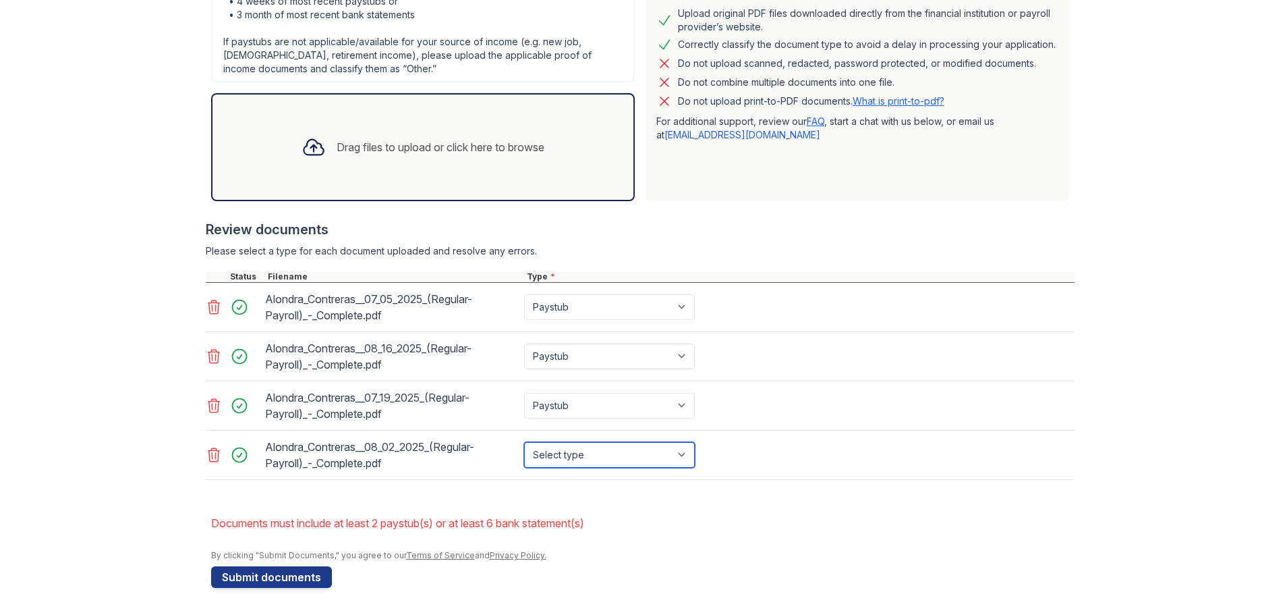
click at [613, 453] on select "Select type Paystub Bank Statement Offer Letter Tax Documents Benefit Award Let…" at bounding box center [609, 455] width 171 height 26
select select "paystub"
click at [524, 442] on select "Select type Paystub Bank Statement Offer Letter Tax Documents Benefit Award Let…" at bounding box center [609, 455] width 171 height 26
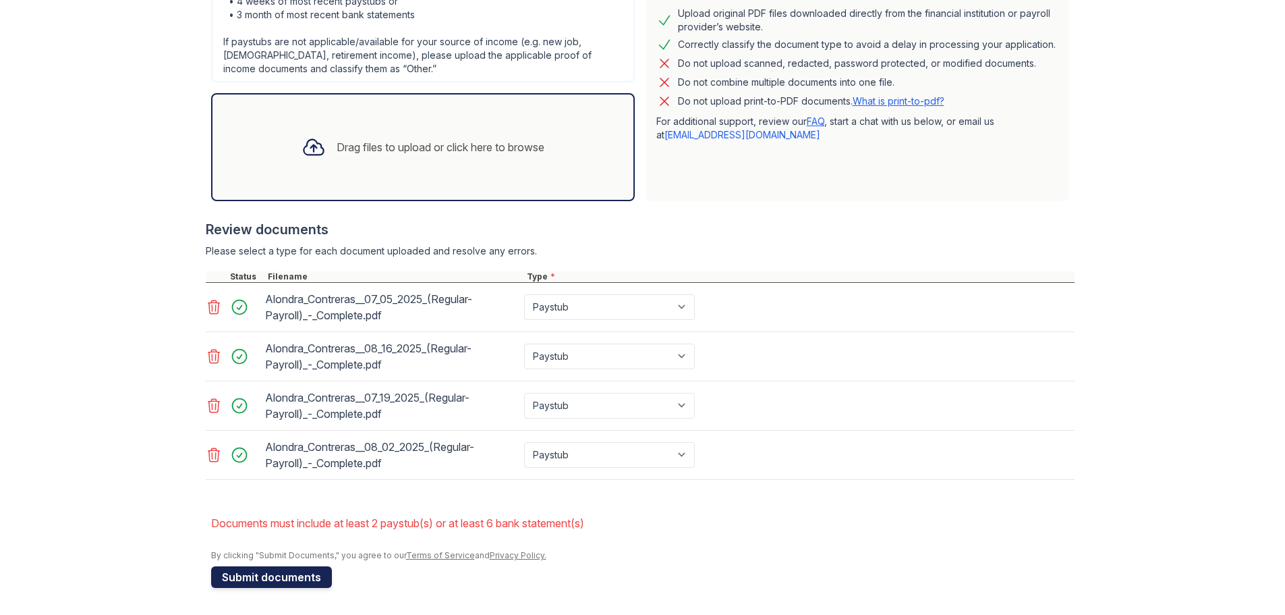
click at [241, 576] on button "Submit documents" at bounding box center [271, 577] width 121 height 22
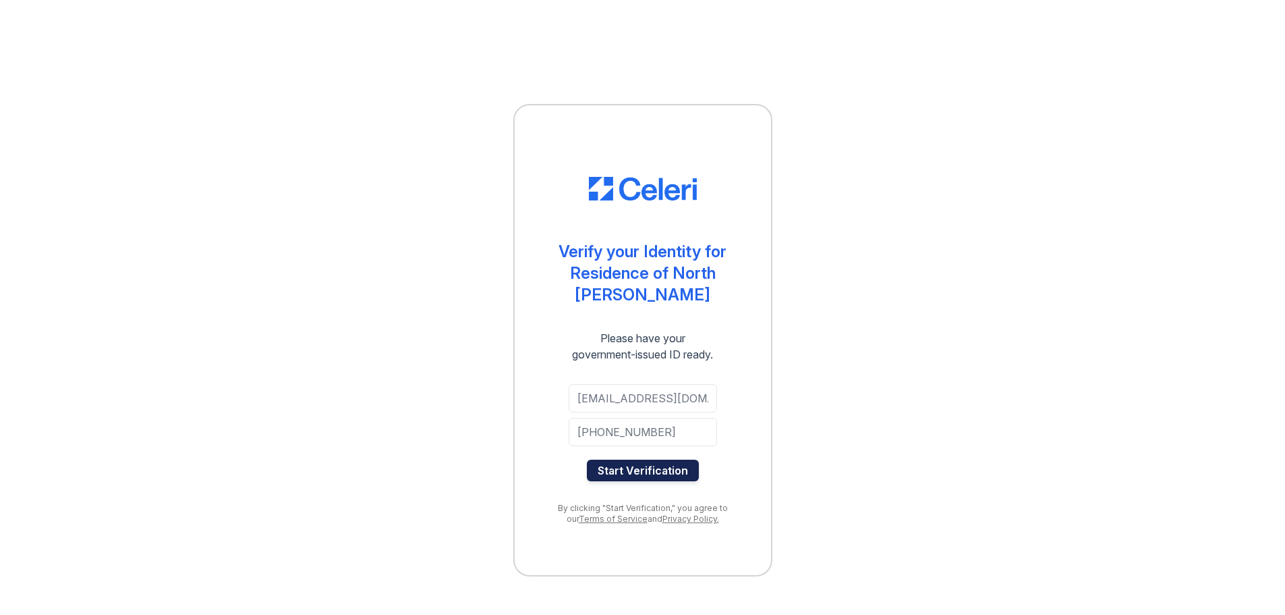
click at [653, 468] on button "Start Verification" at bounding box center [643, 470] width 112 height 22
